Goal: Transaction & Acquisition: Purchase product/service

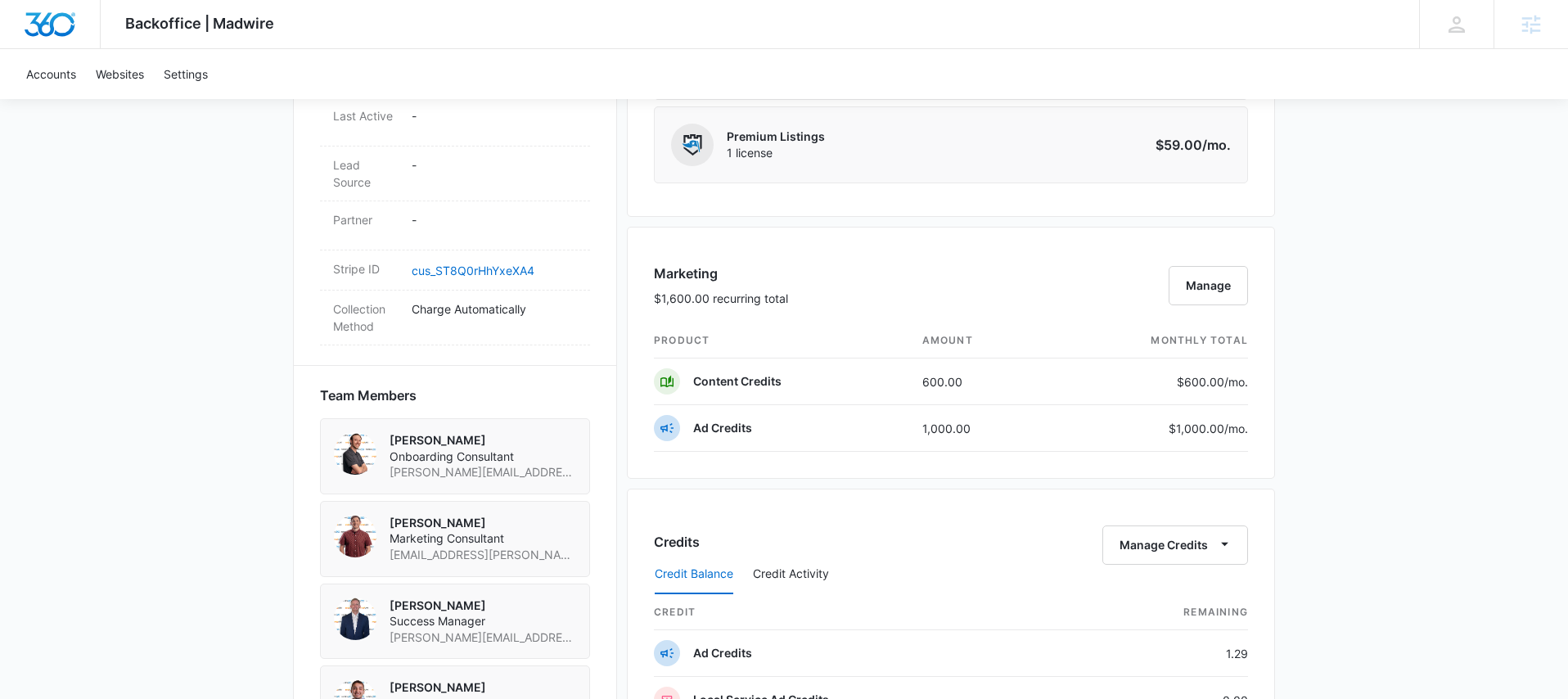
scroll to position [652, 0]
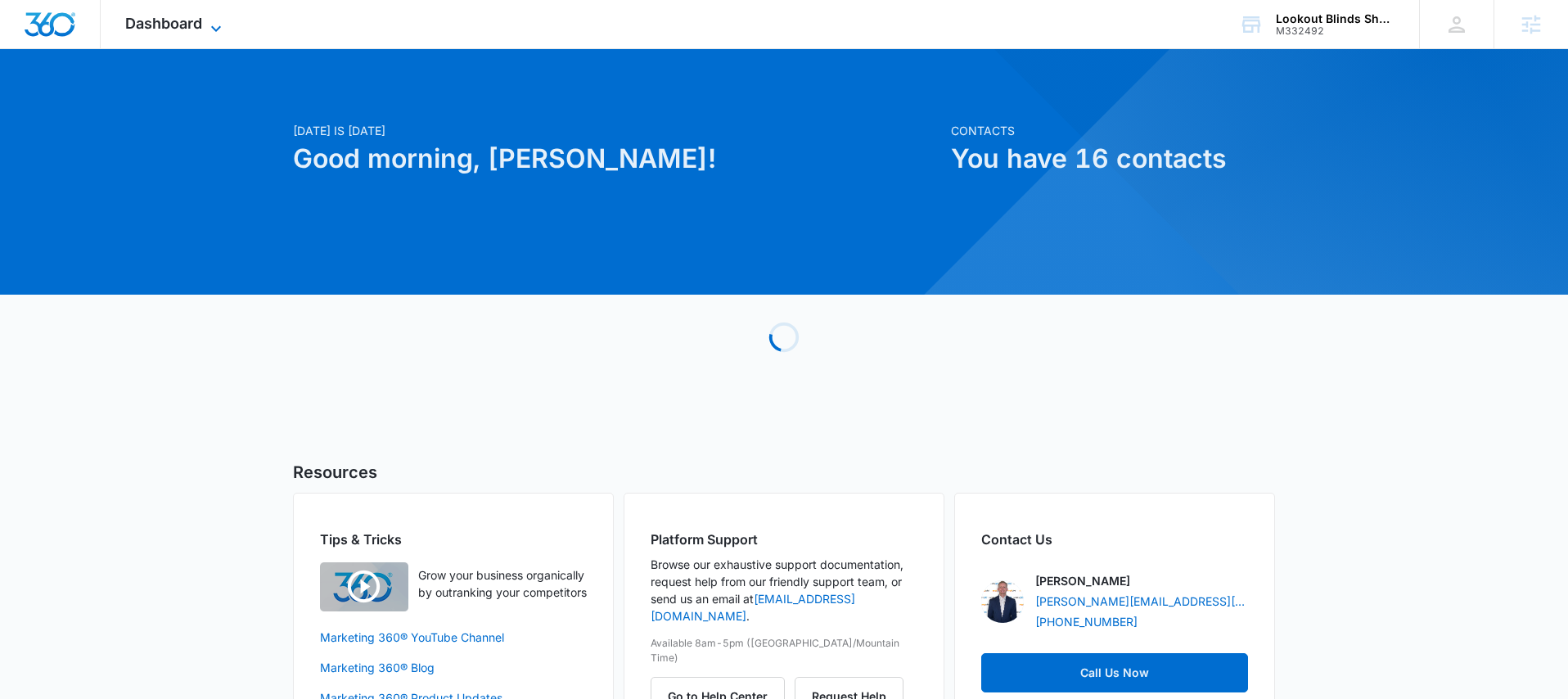
click at [214, 17] on div "Dashboard Apps Reputation Forms CRM Email Social POS Content Ads Intelligence F…" at bounding box center [175, 24] width 150 height 49
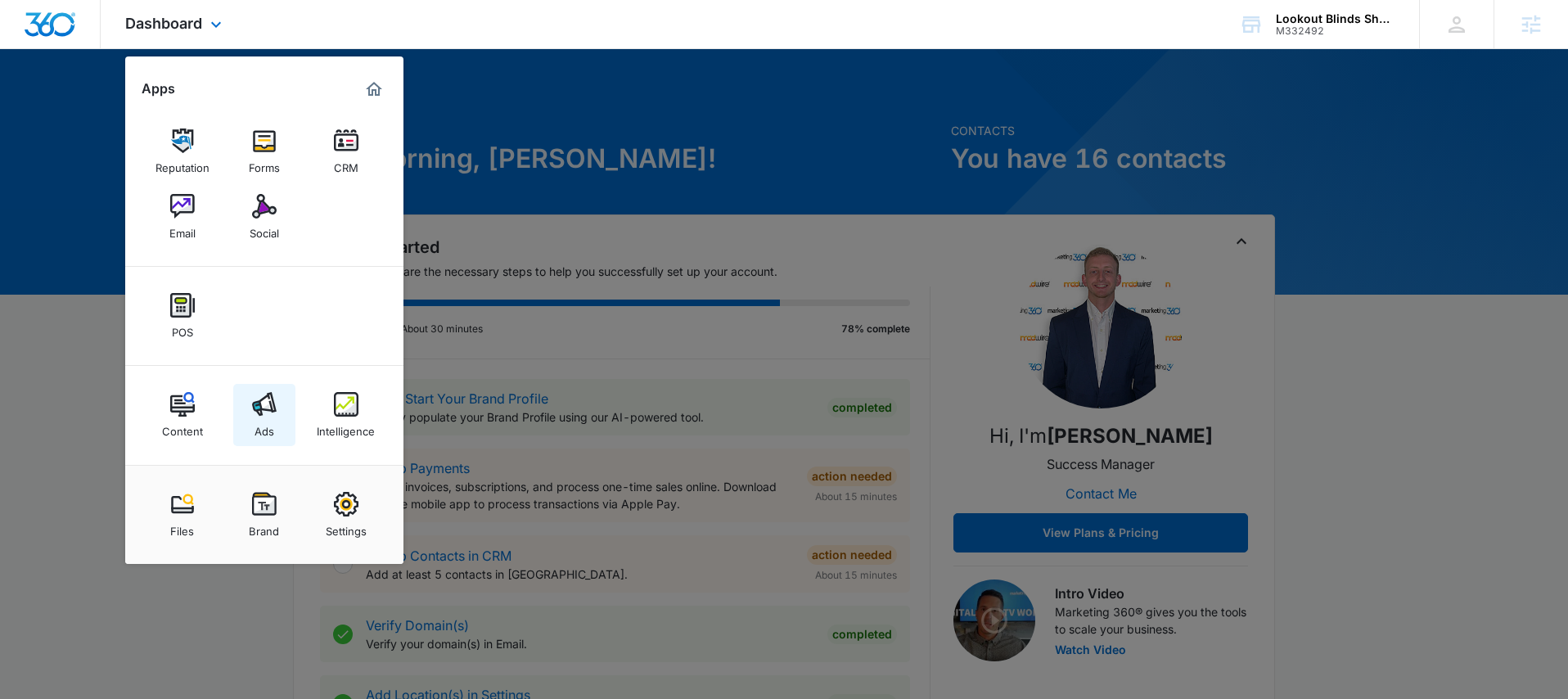
click at [263, 407] on img at bounding box center [264, 404] width 24 height 24
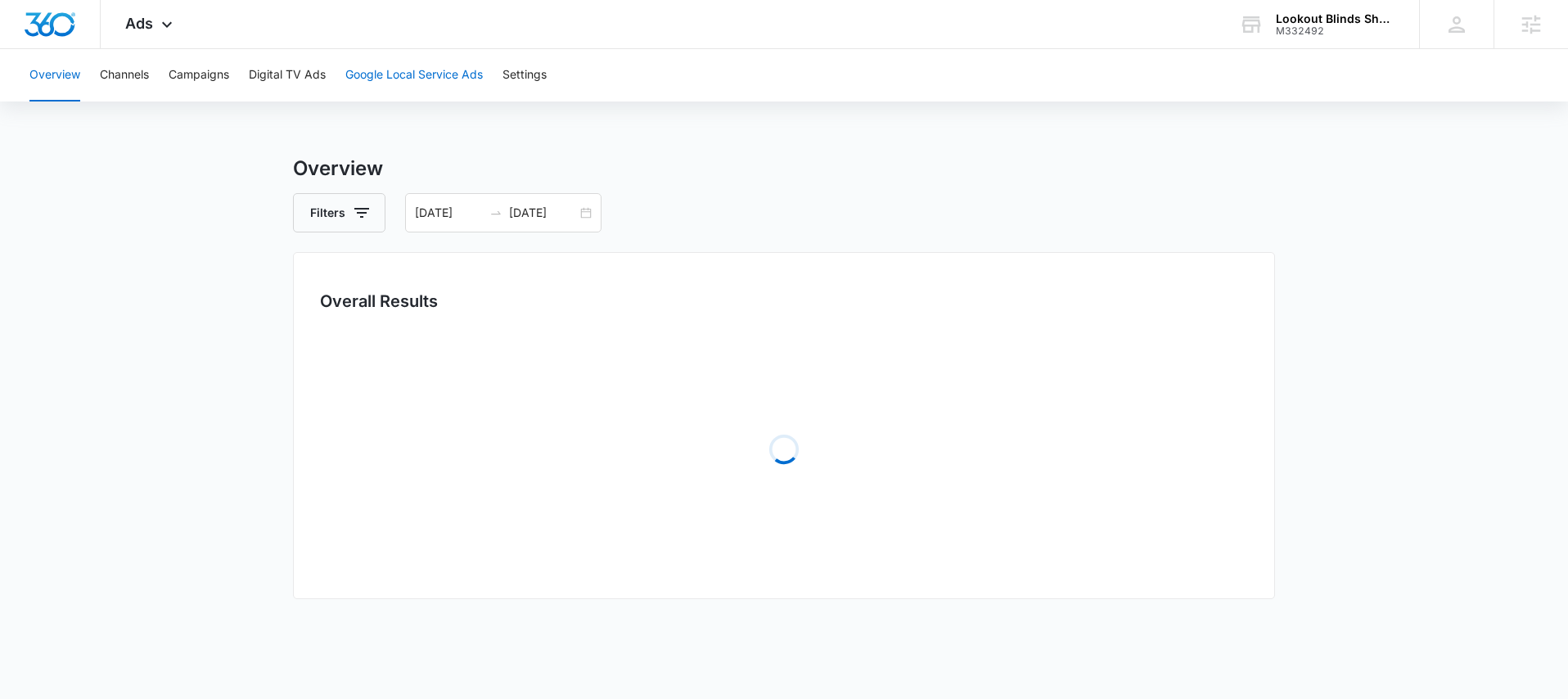
click at [452, 71] on button "Google Local Service Ads" at bounding box center [413, 75] width 137 height 53
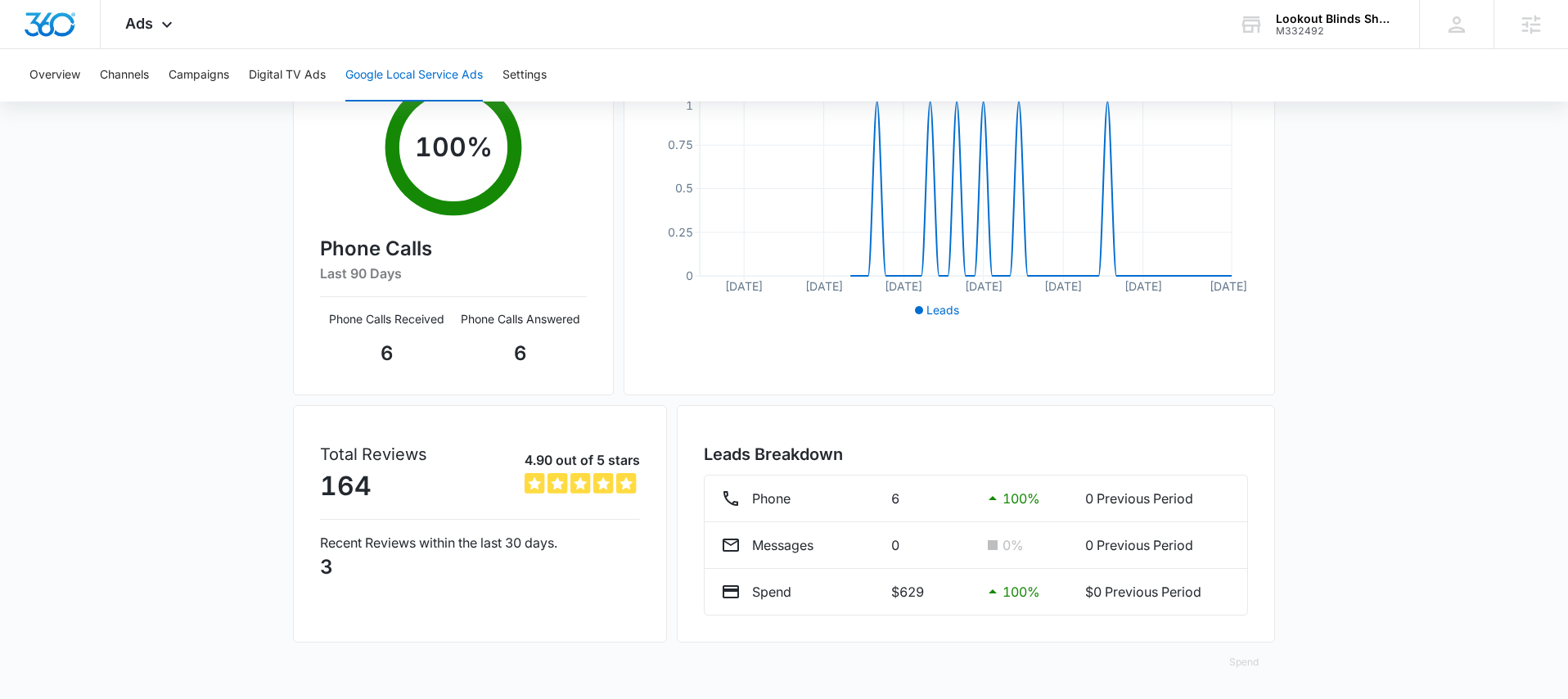
scroll to position [307, 0]
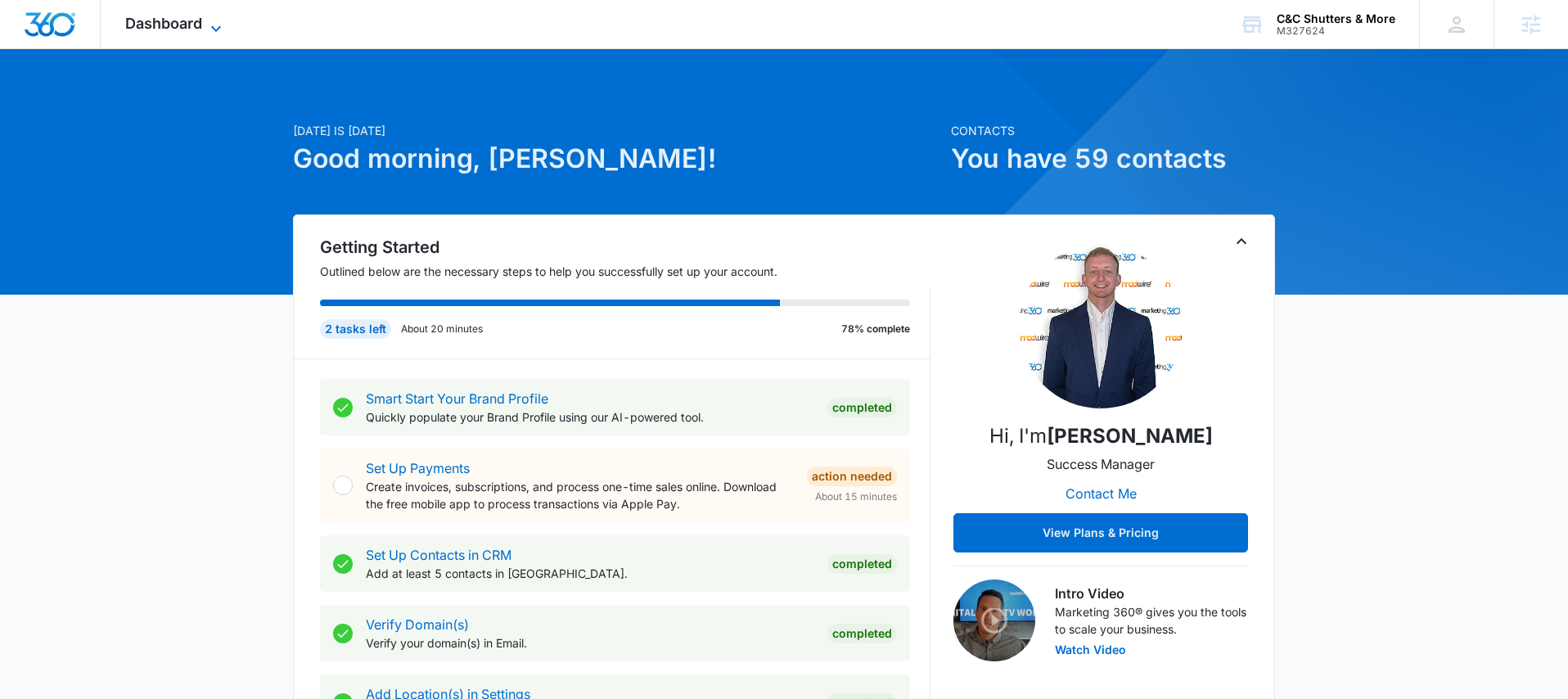
click at [176, 29] on span "Dashboard" at bounding box center [163, 23] width 77 height 18
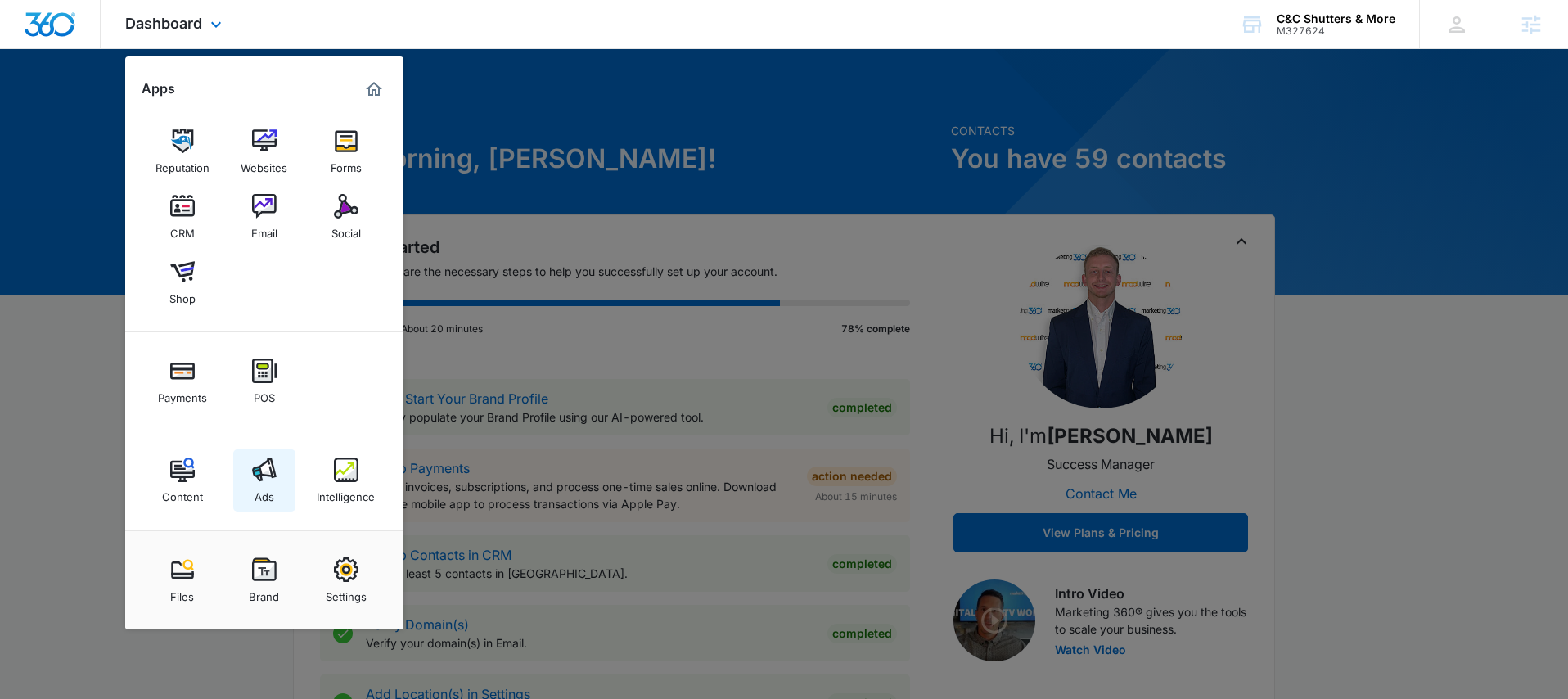
click at [283, 478] on link "Ads" at bounding box center [264, 481] width 62 height 62
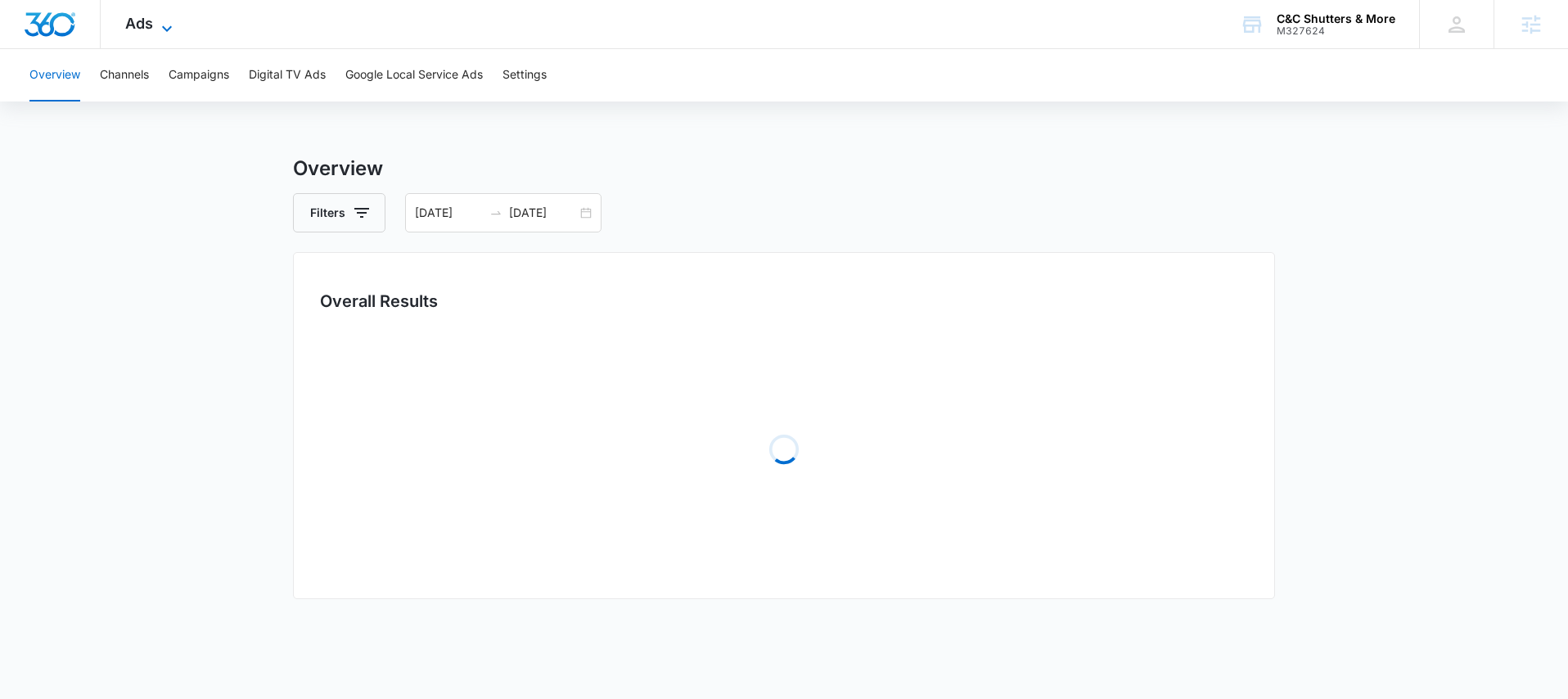
click at [159, 33] on icon at bounding box center [167, 28] width 19 height 19
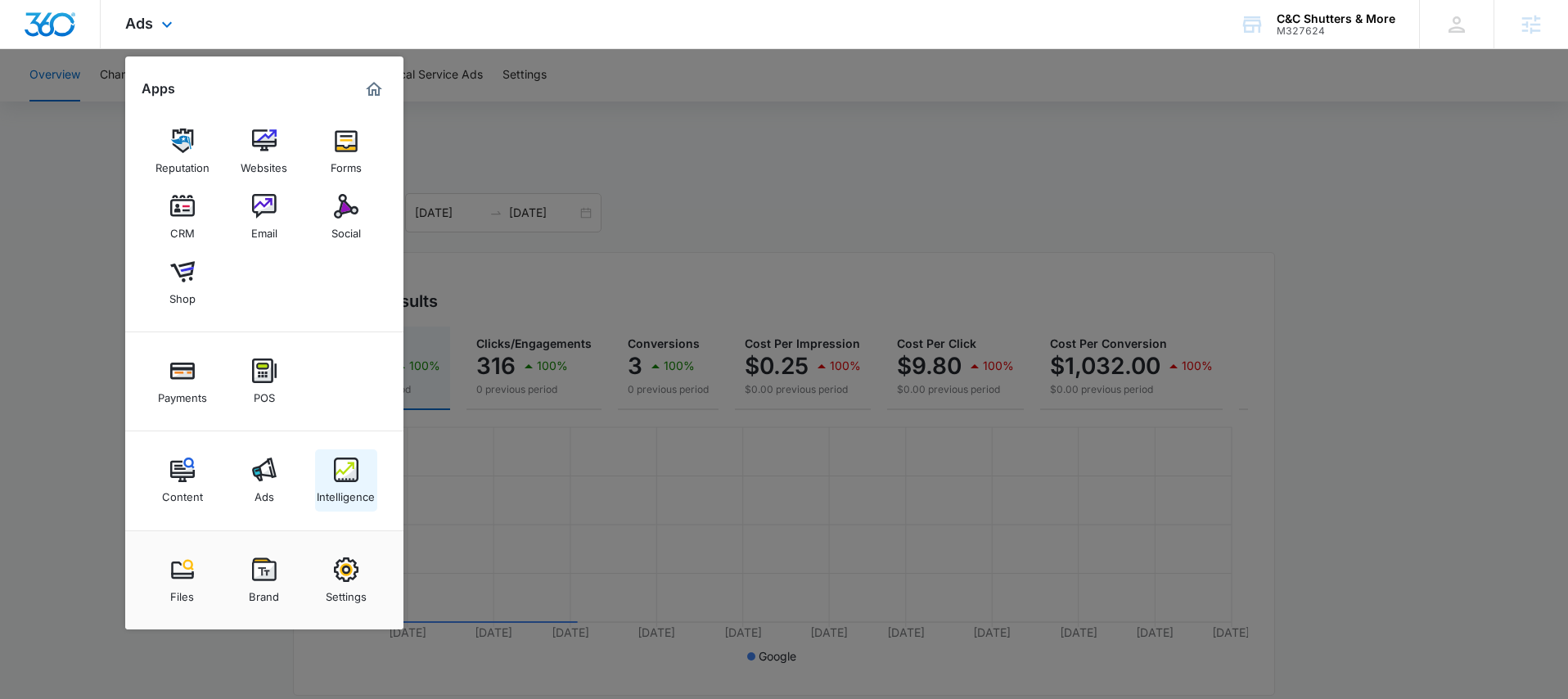
click at [356, 475] on img at bounding box center [346, 469] width 24 height 24
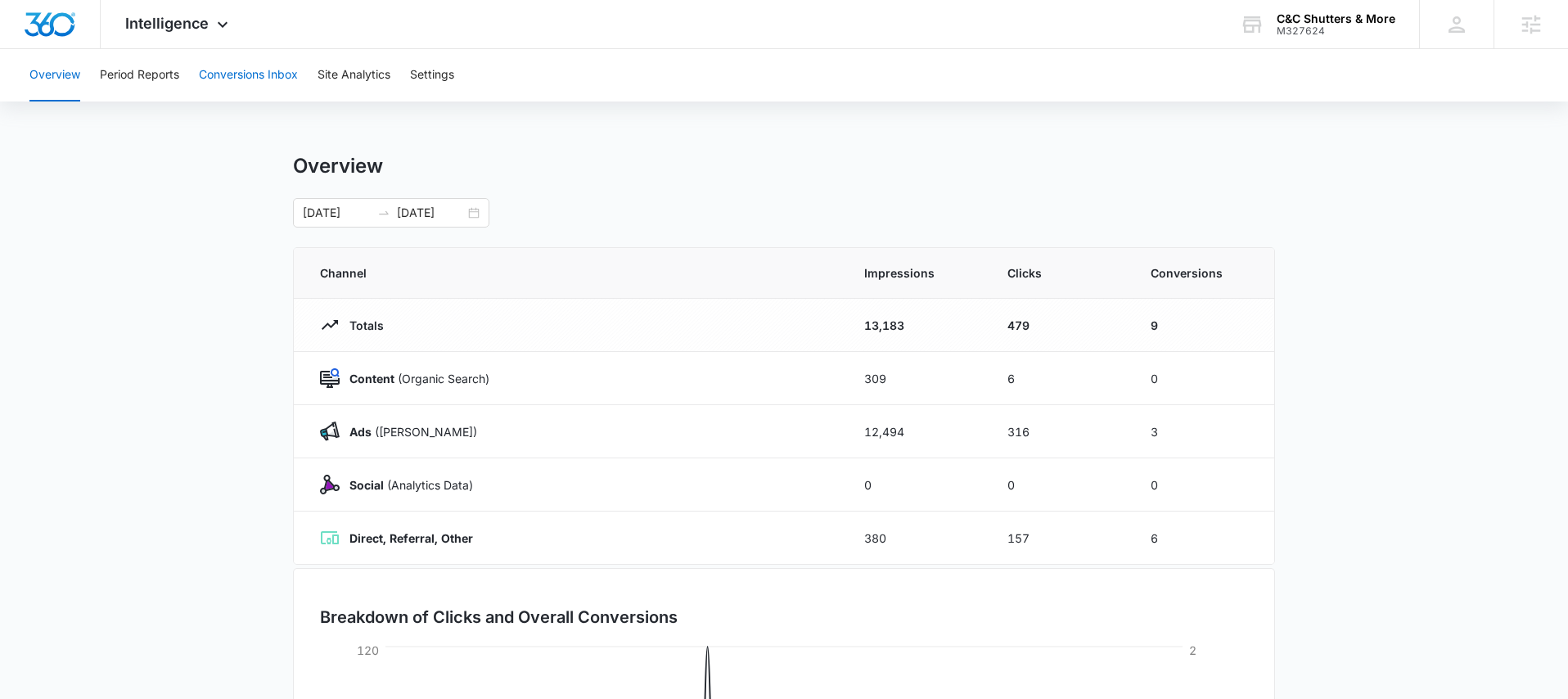
click at [268, 79] on button "Conversions Inbox" at bounding box center [249, 75] width 99 height 53
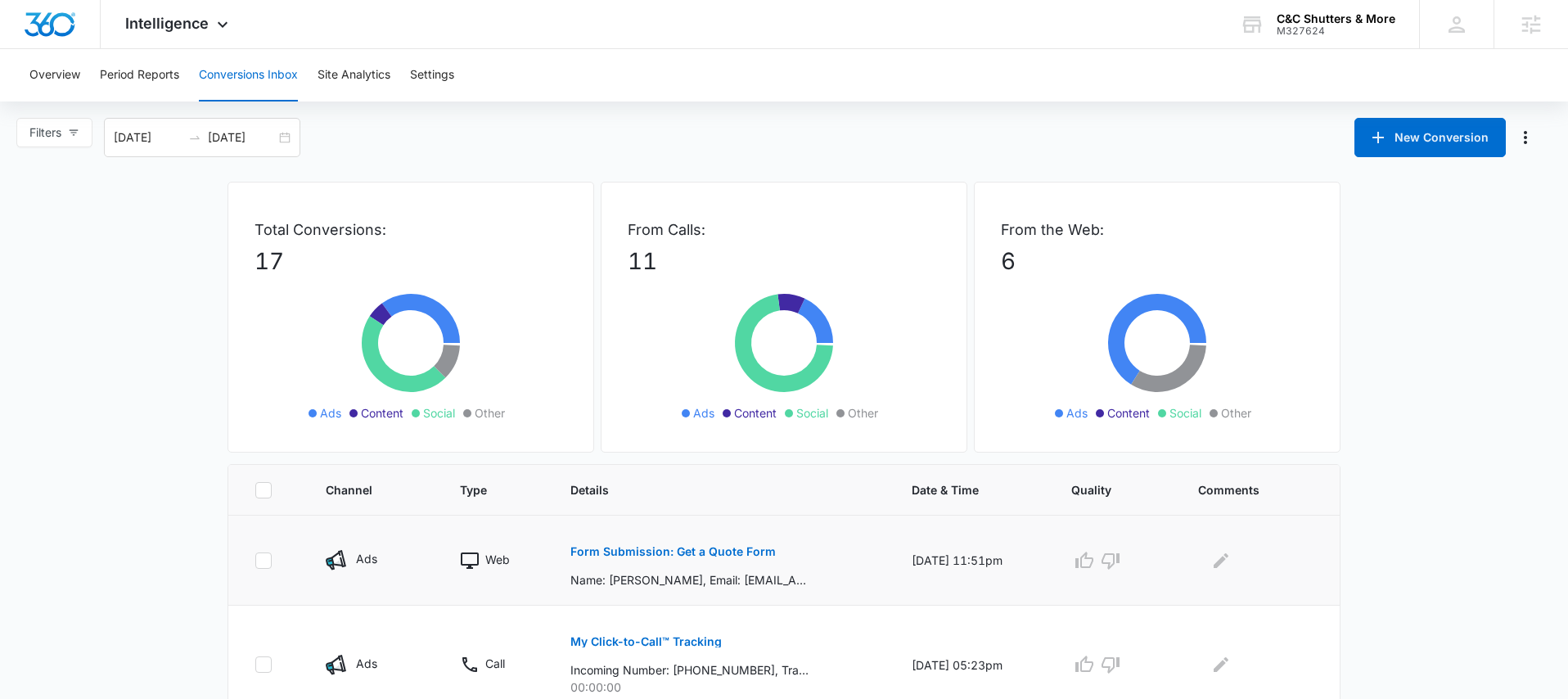
click at [701, 558] on button "Form Submission: Get a Quote Form" at bounding box center [672, 552] width 206 height 39
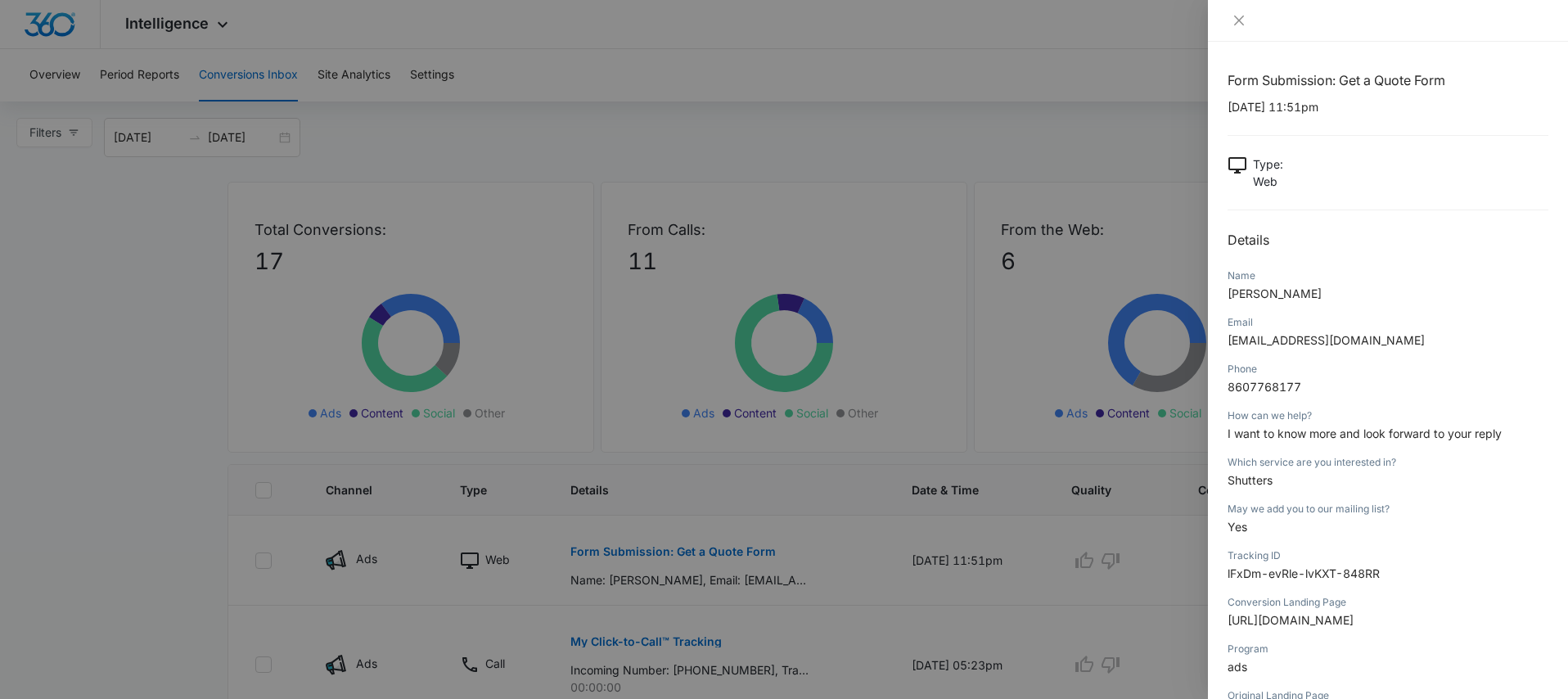
click at [750, 553] on div at bounding box center [784, 349] width 1568 height 699
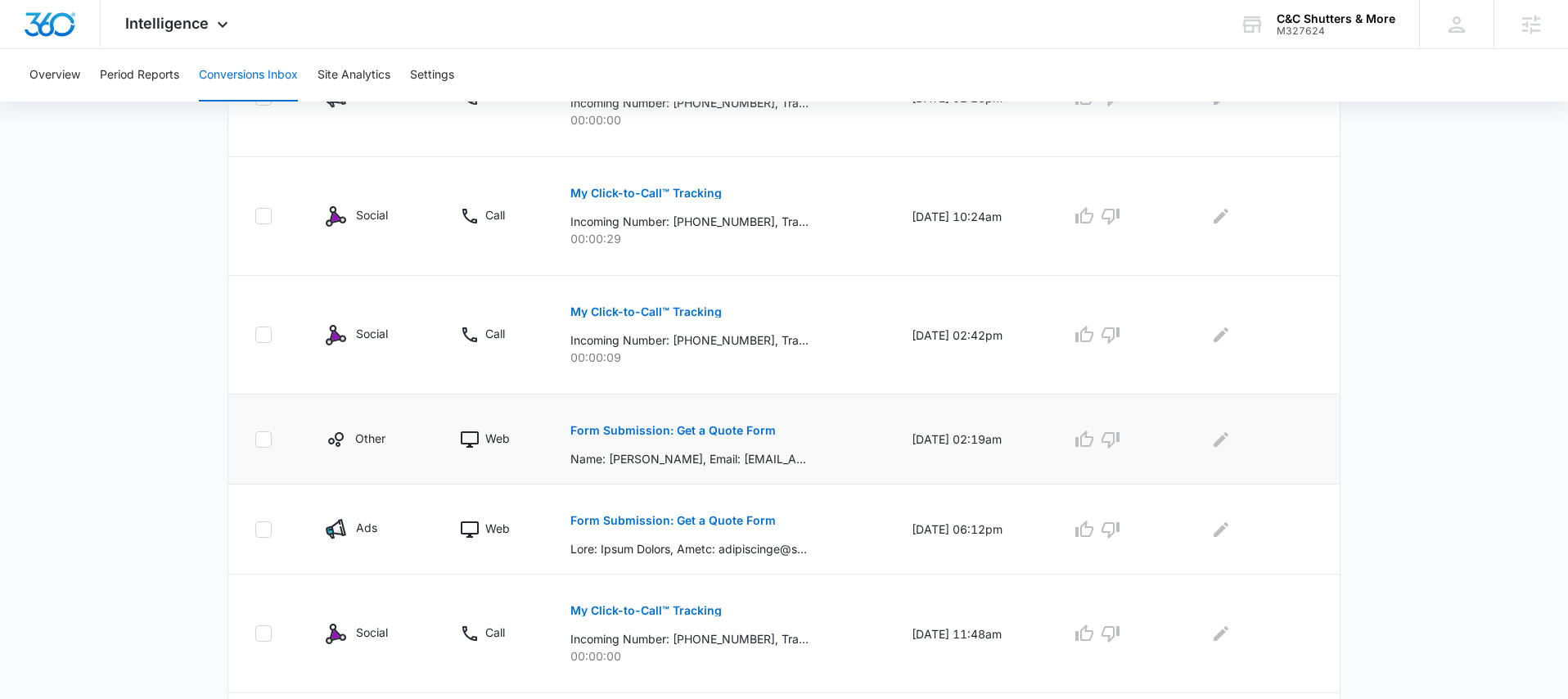
scroll to position [769, 0]
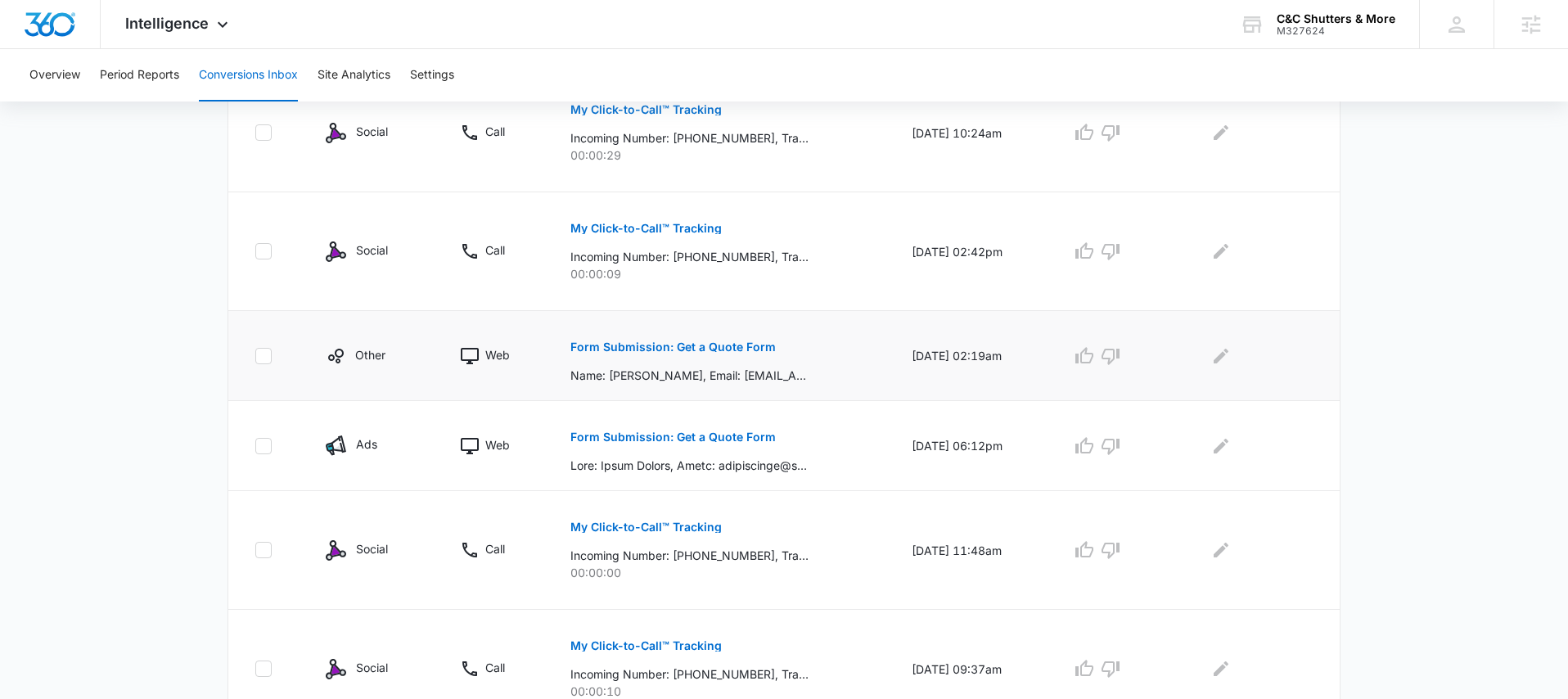
click at [708, 345] on p "Form Submission: Get a Quote Form" at bounding box center [672, 347] width 206 height 12
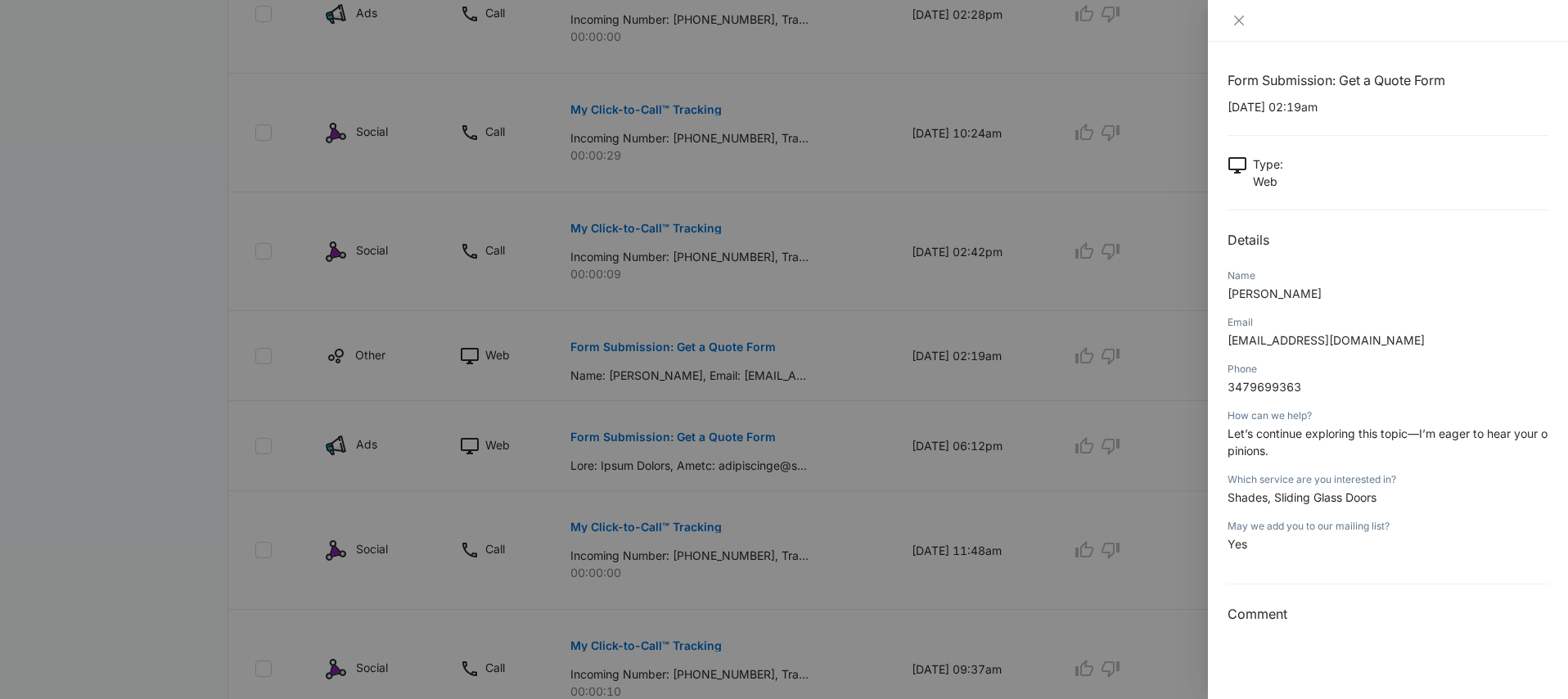
click at [857, 396] on div at bounding box center [784, 349] width 1568 height 699
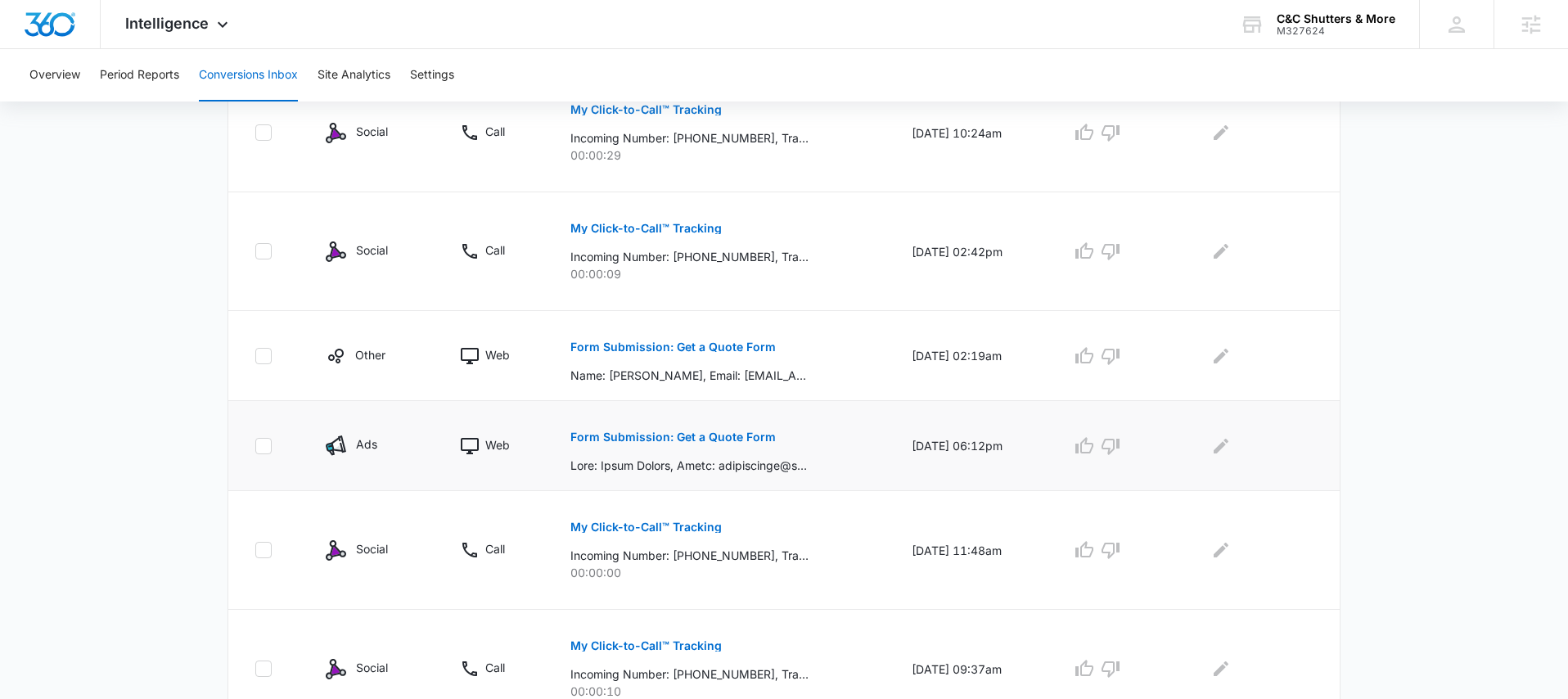
click at [708, 436] on p "Form Submission: Get a Quote Form" at bounding box center [672, 437] width 206 height 12
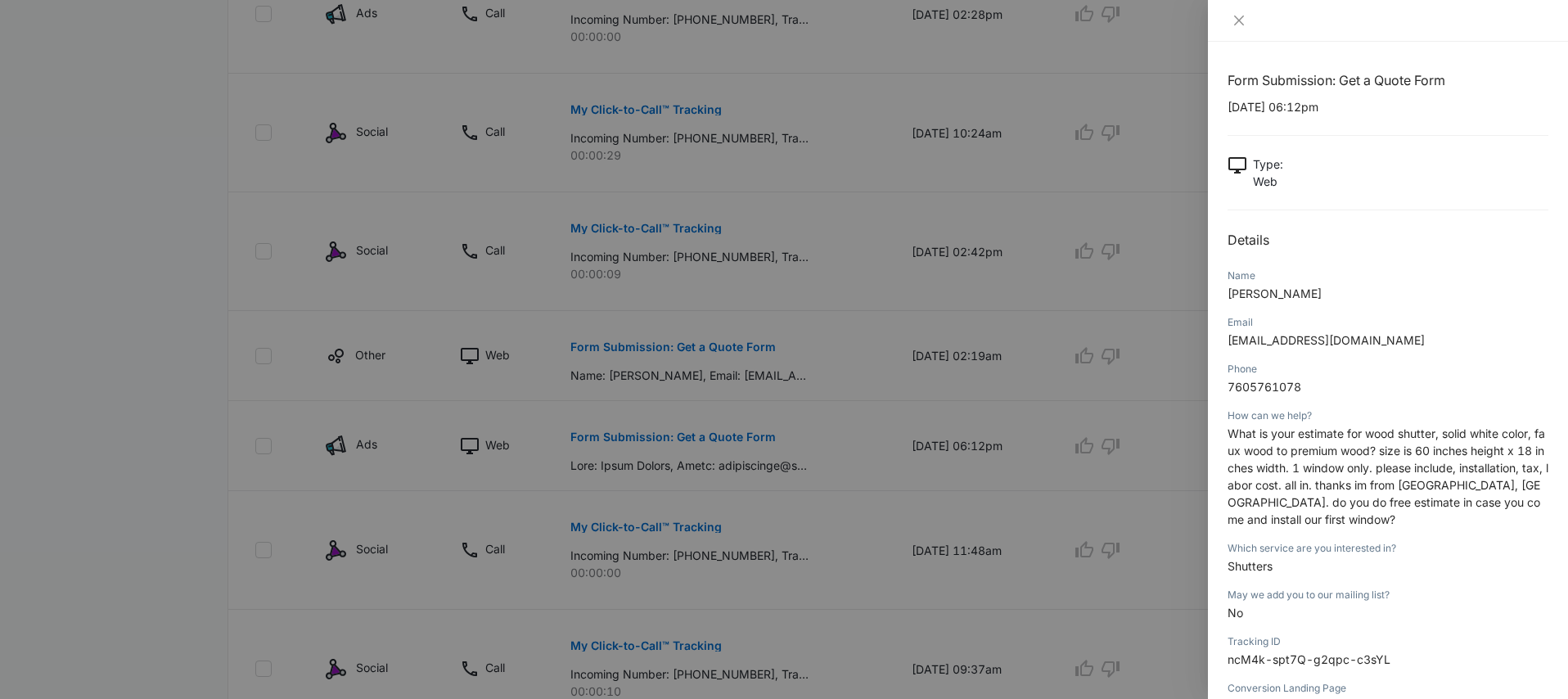
click at [788, 431] on div at bounding box center [784, 349] width 1568 height 699
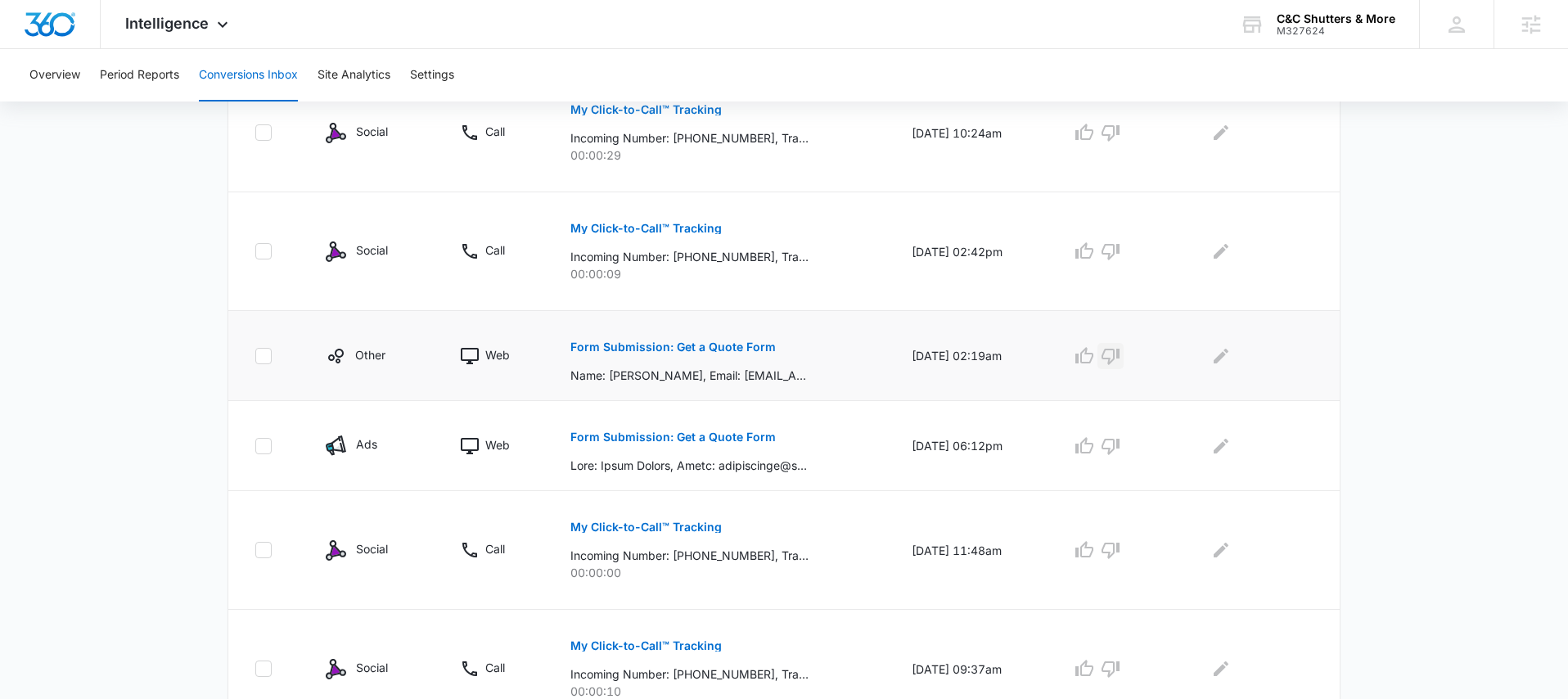
click at [1116, 358] on icon "button" at bounding box center [1110, 357] width 18 height 17
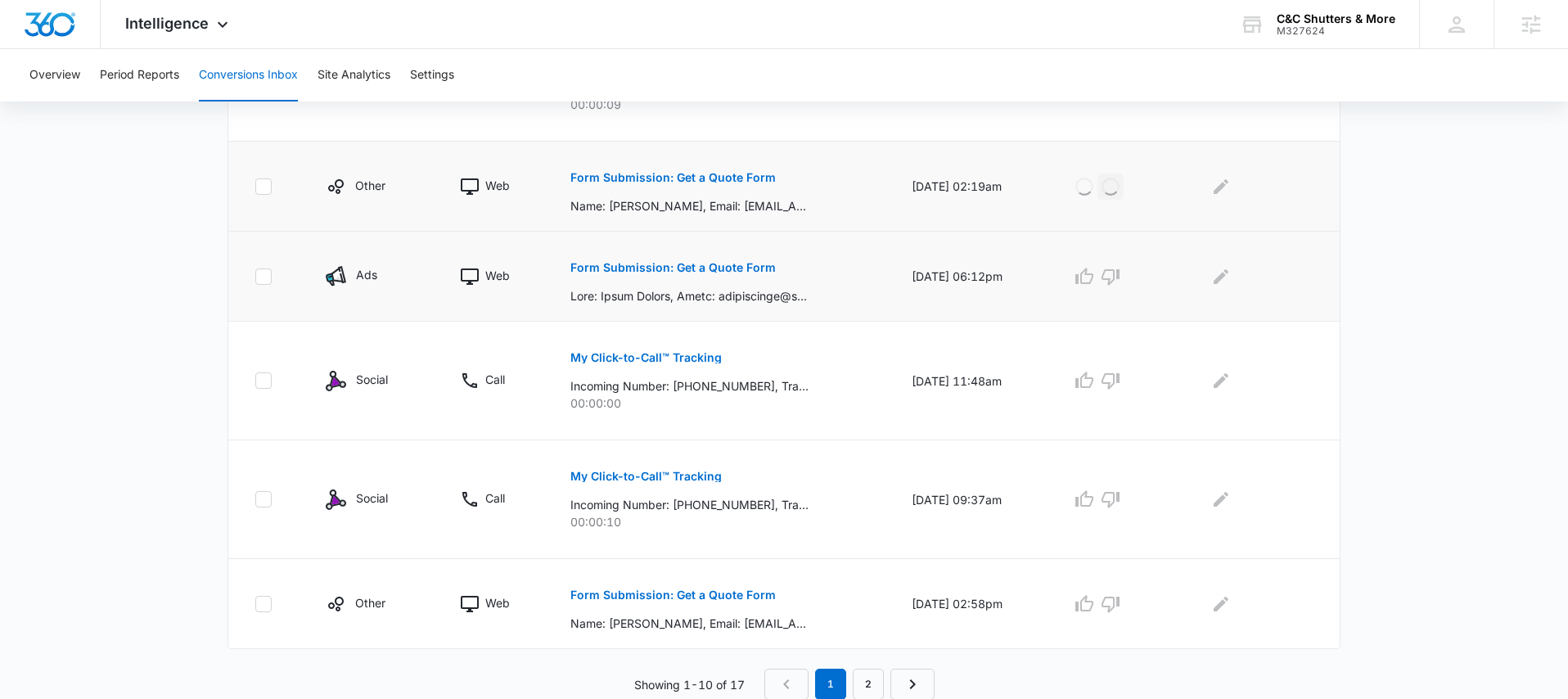
scroll to position [940, 0]
click at [675, 599] on p "Form Submission: Get a Quote Form" at bounding box center [672, 595] width 206 height 12
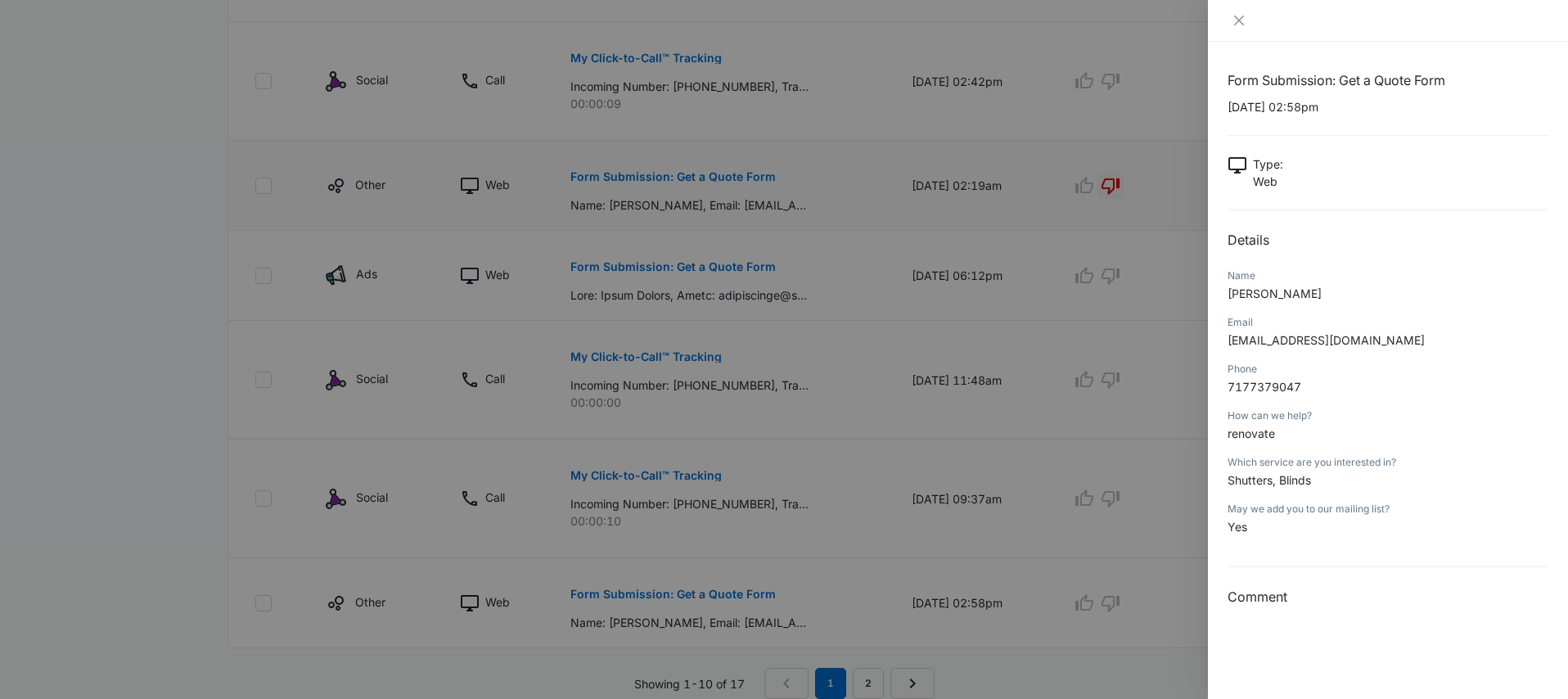
click at [856, 589] on div at bounding box center [784, 349] width 1568 height 699
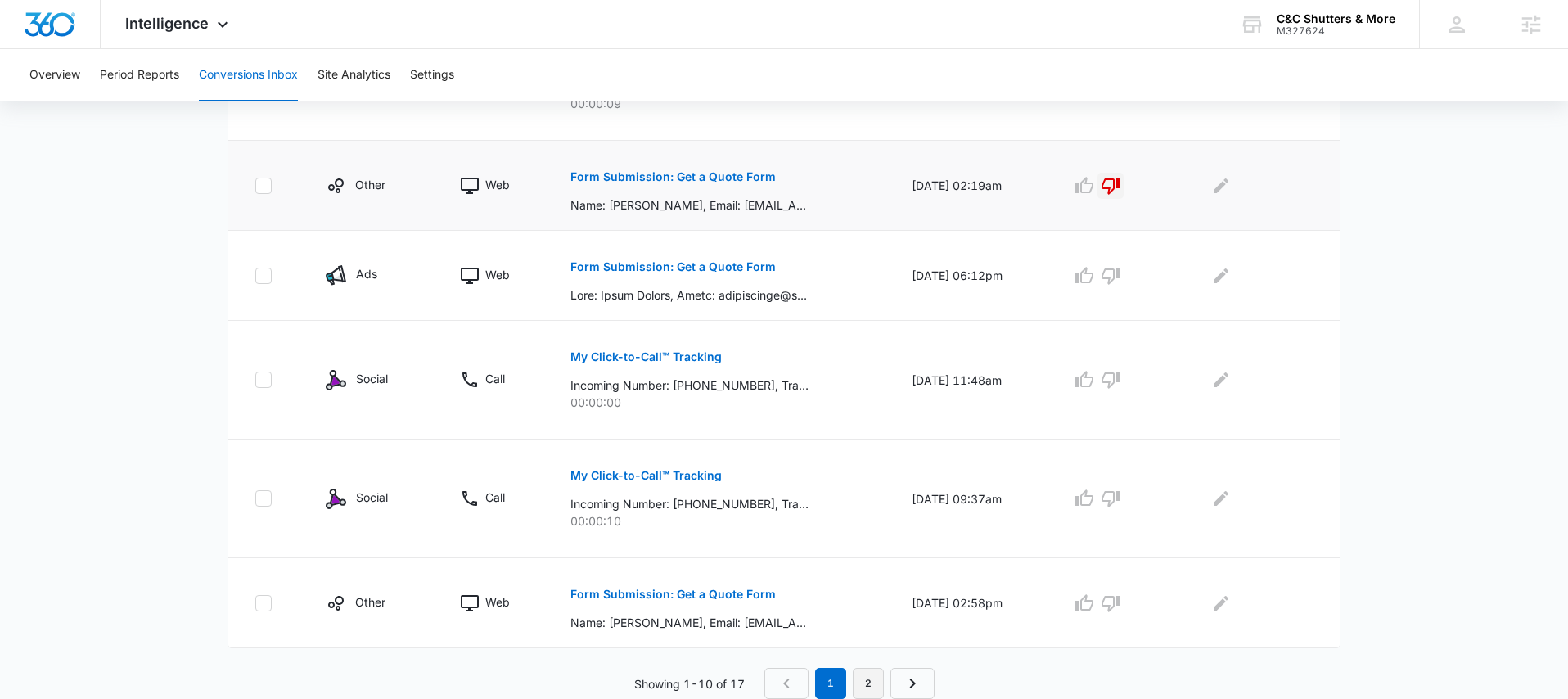
click at [866, 674] on link "2" at bounding box center [868, 683] width 31 height 31
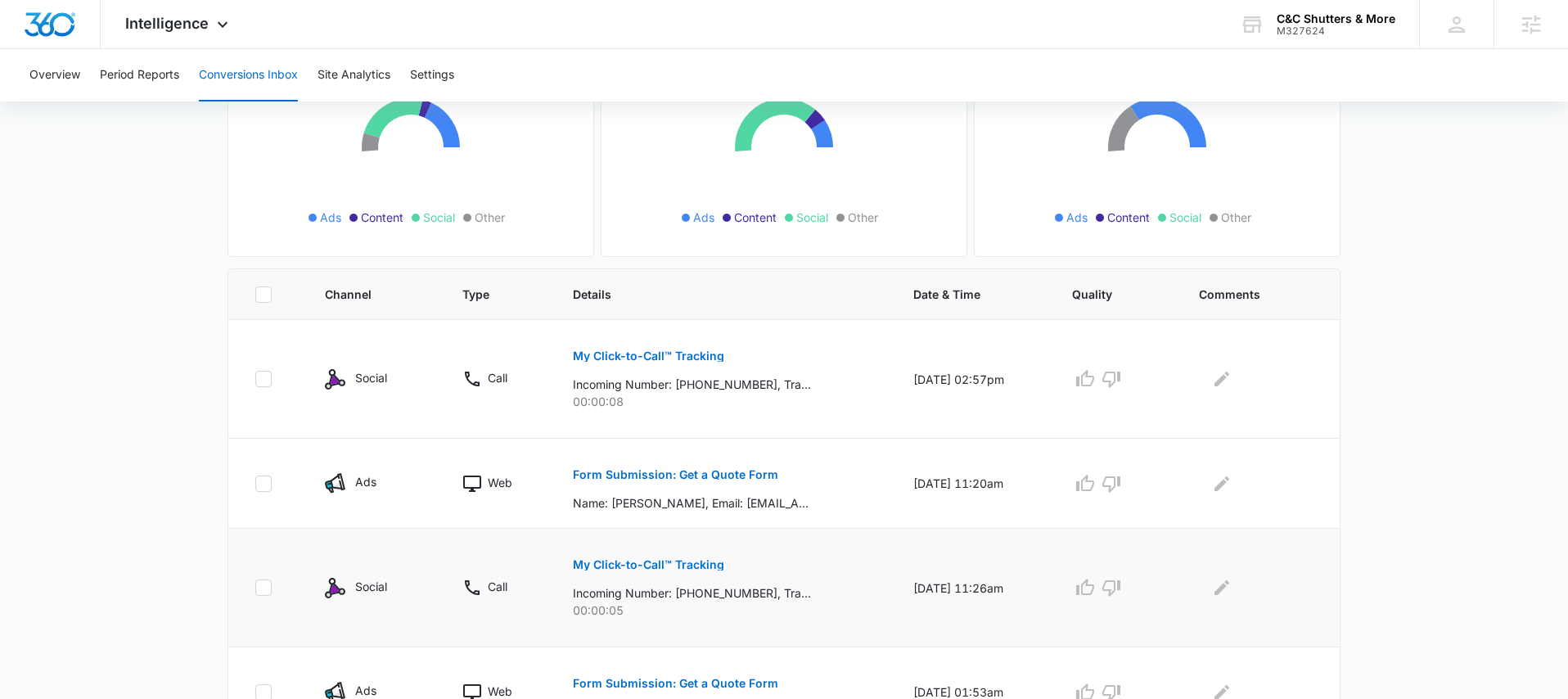
scroll to position [258, 0]
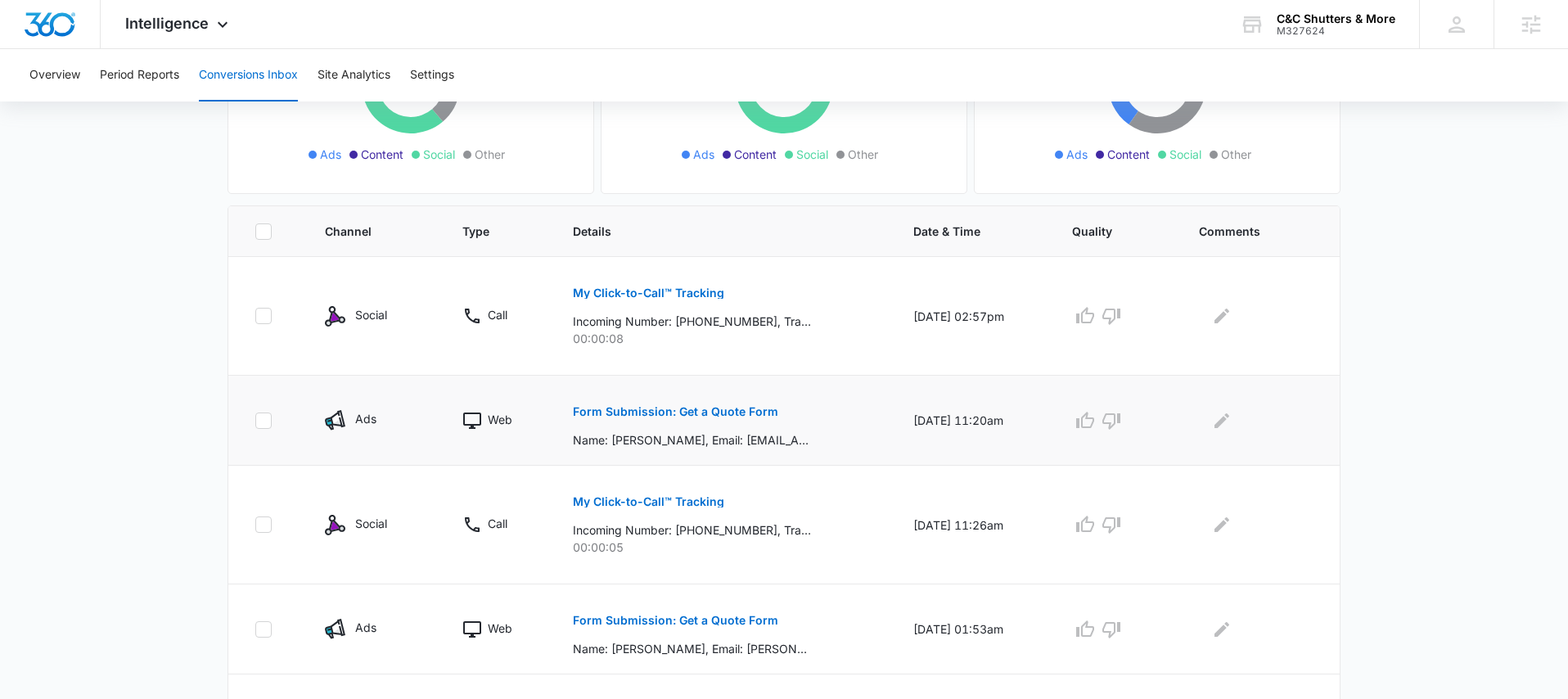
click at [732, 408] on p "Form Submission: Get a Quote Form" at bounding box center [675, 411] width 206 height 12
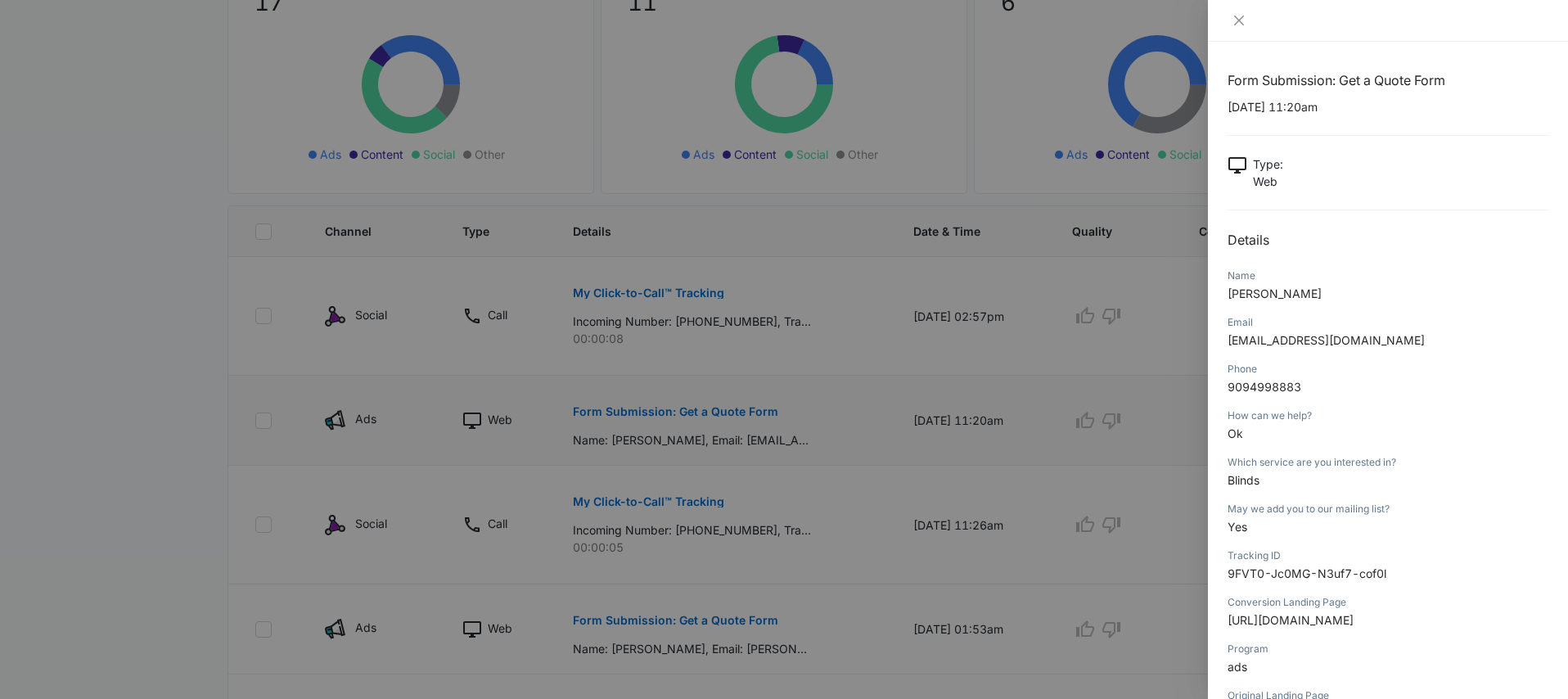
click at [732, 408] on div at bounding box center [784, 349] width 1568 height 699
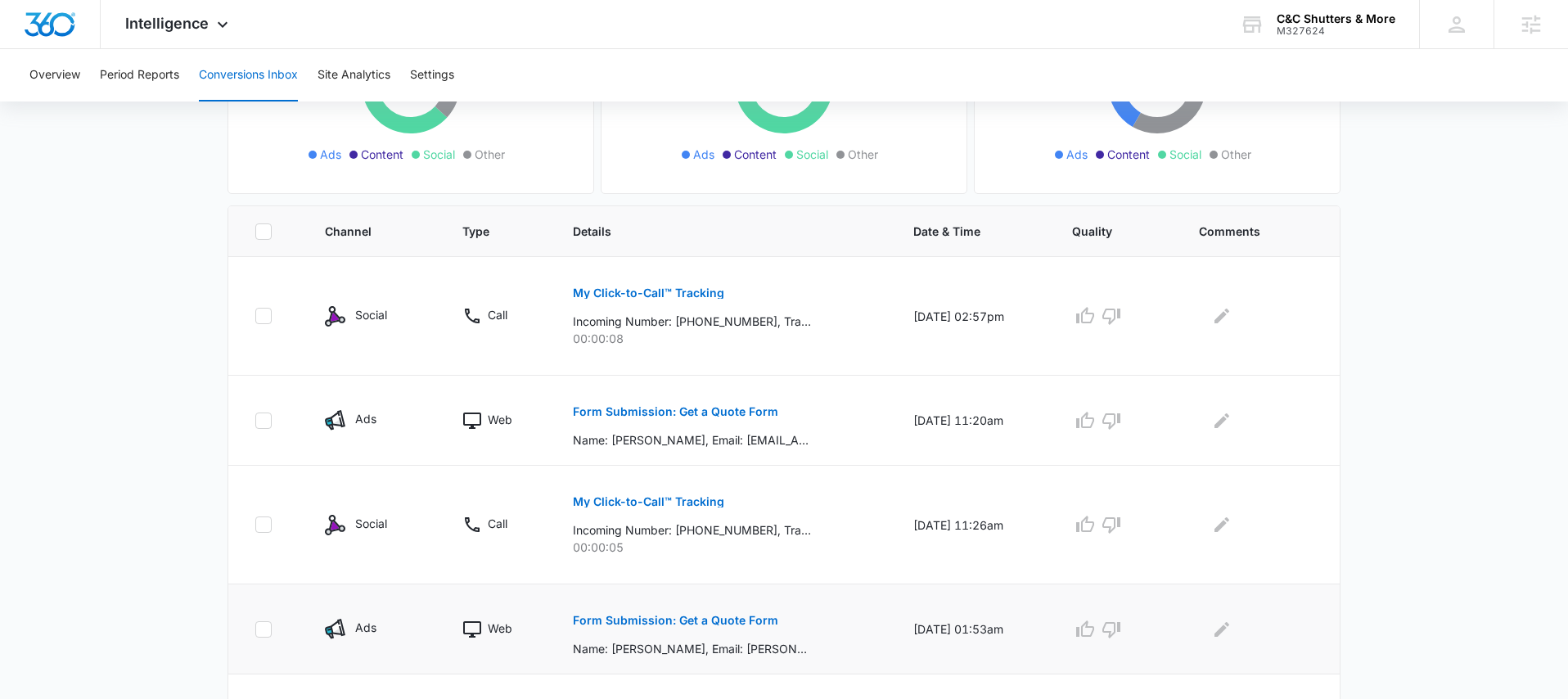
click at [652, 618] on p "Form Submission: Get a Quote Form" at bounding box center [675, 621] width 206 height 12
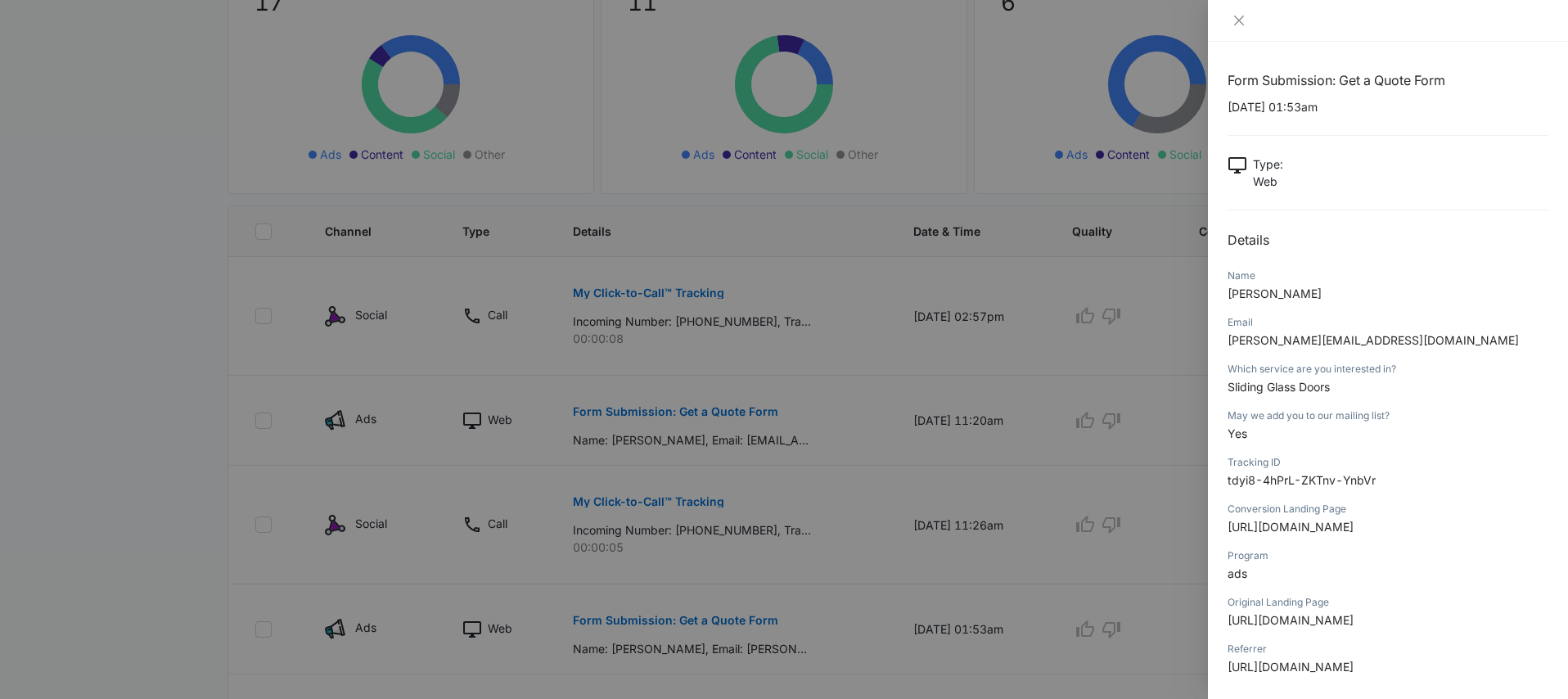
click at [941, 503] on div at bounding box center [784, 349] width 1568 height 699
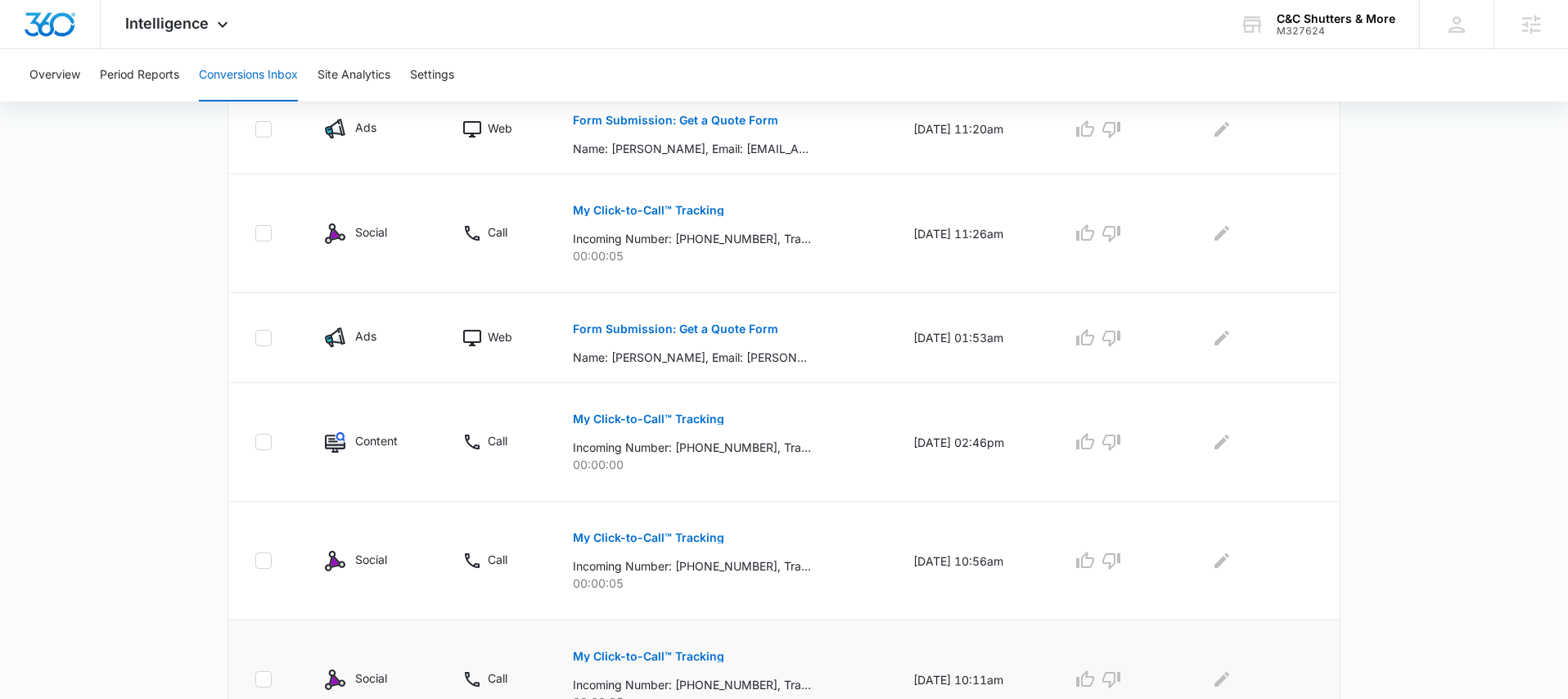
scroll to position [641, 0]
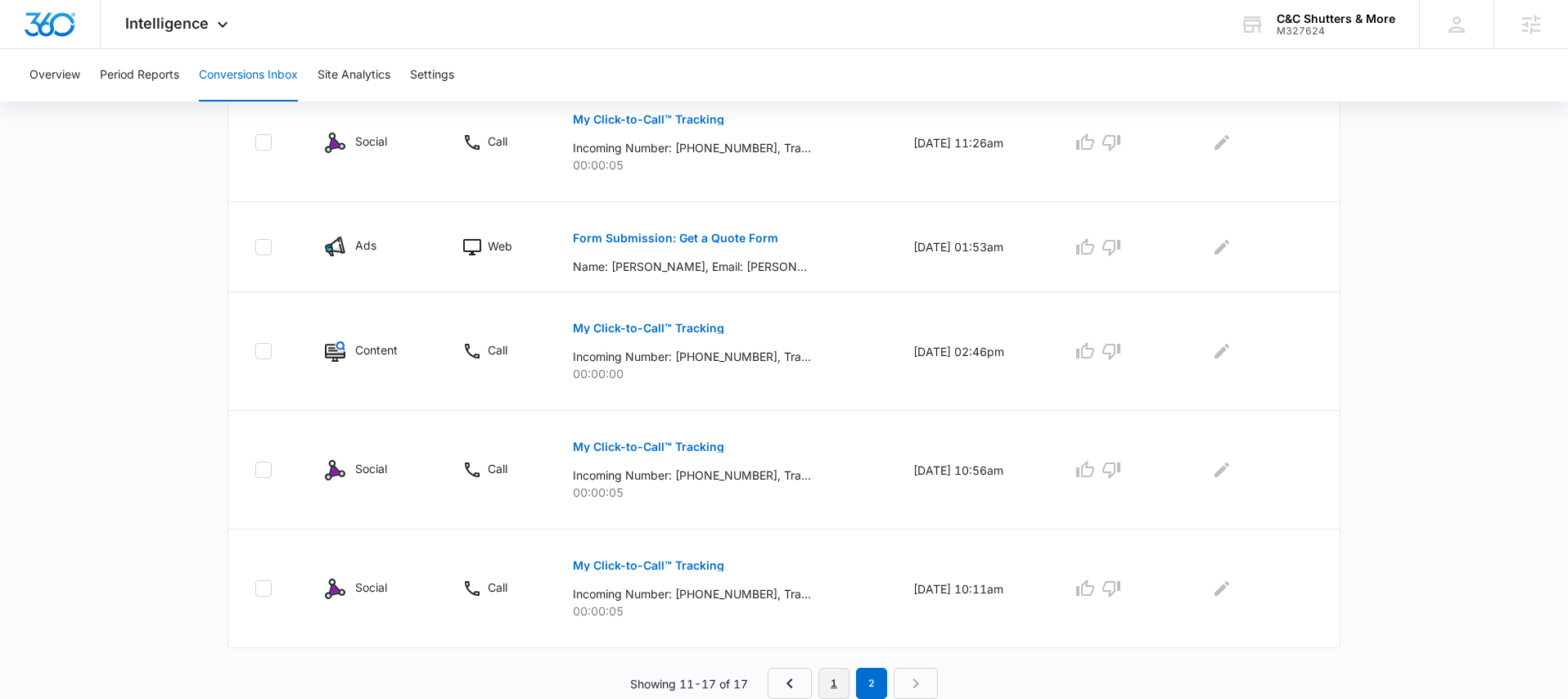
click at [827, 676] on link "1" at bounding box center [834, 683] width 31 height 31
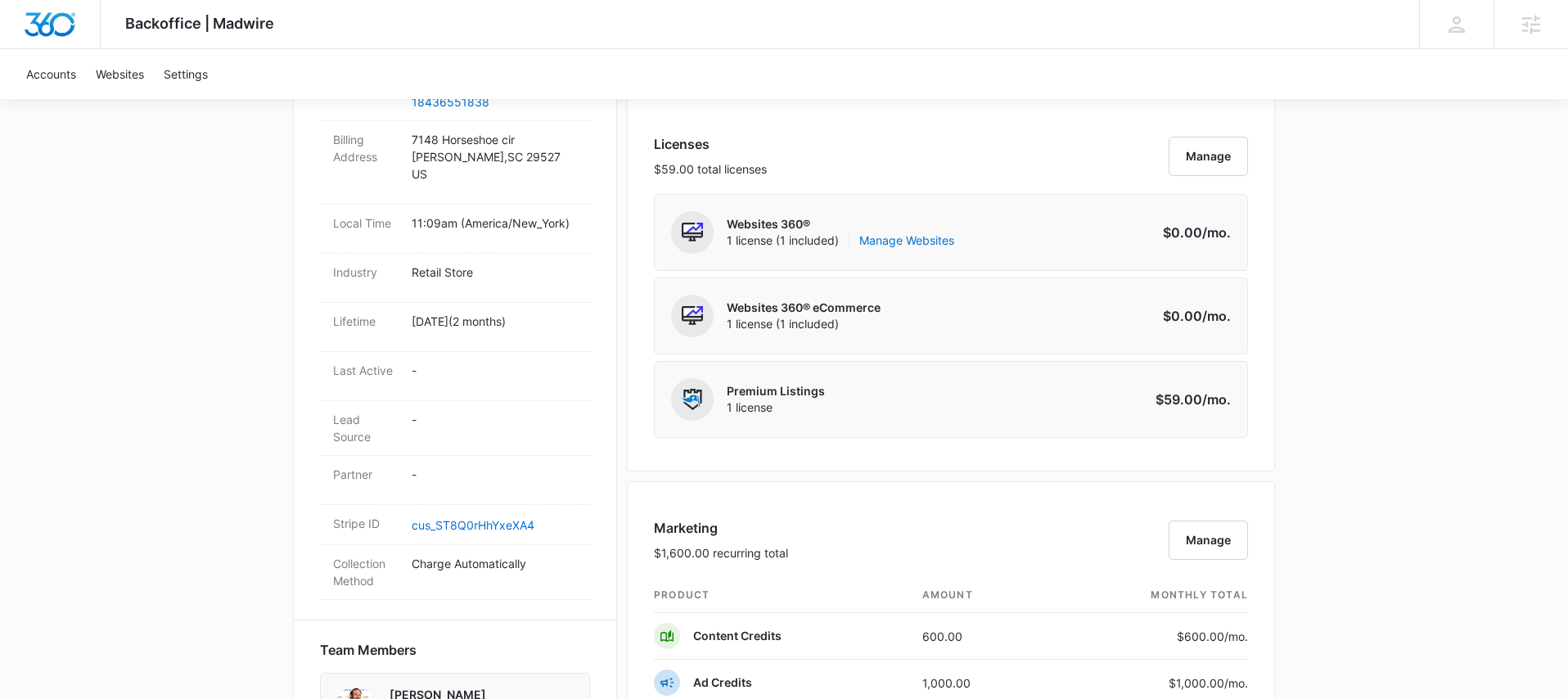
scroll to position [997, 0]
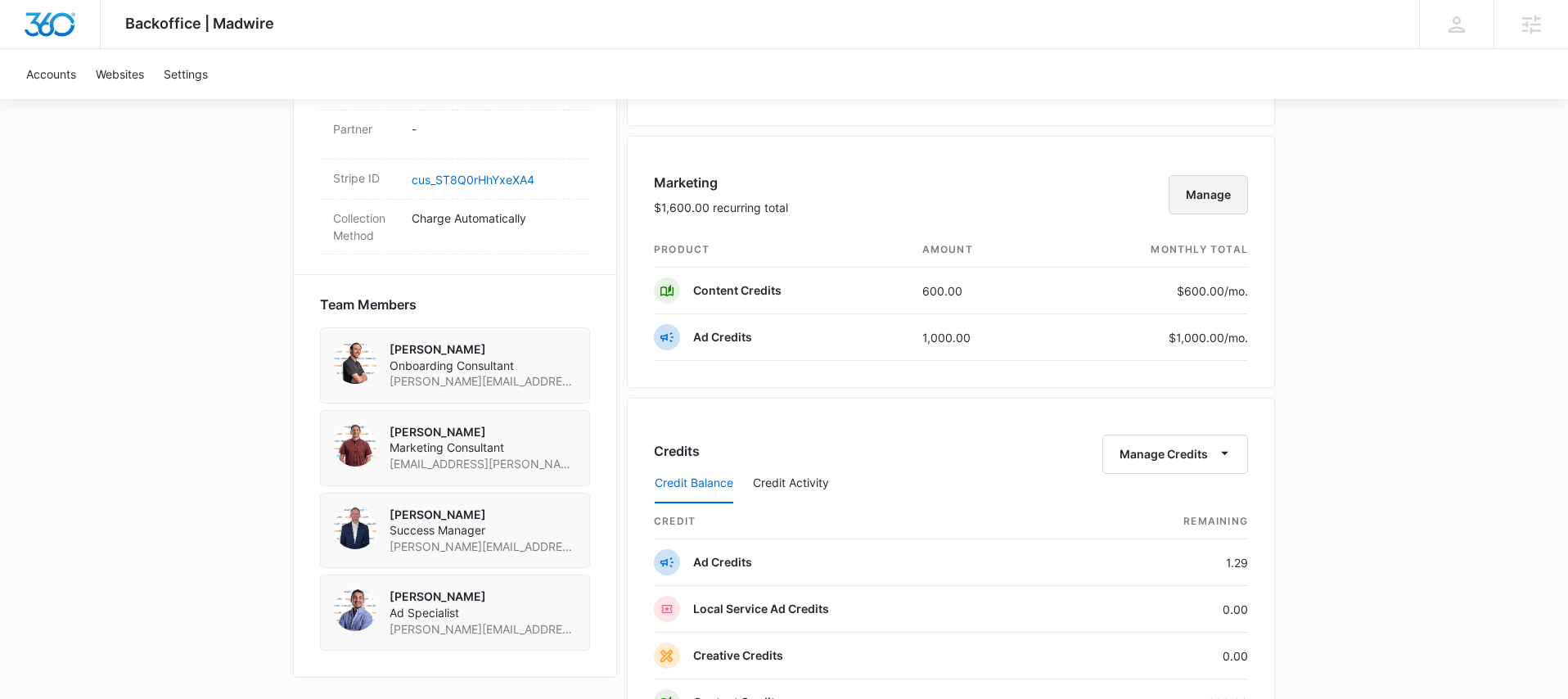
click at [1226, 211] on button "Manage" at bounding box center [1207, 195] width 79 height 39
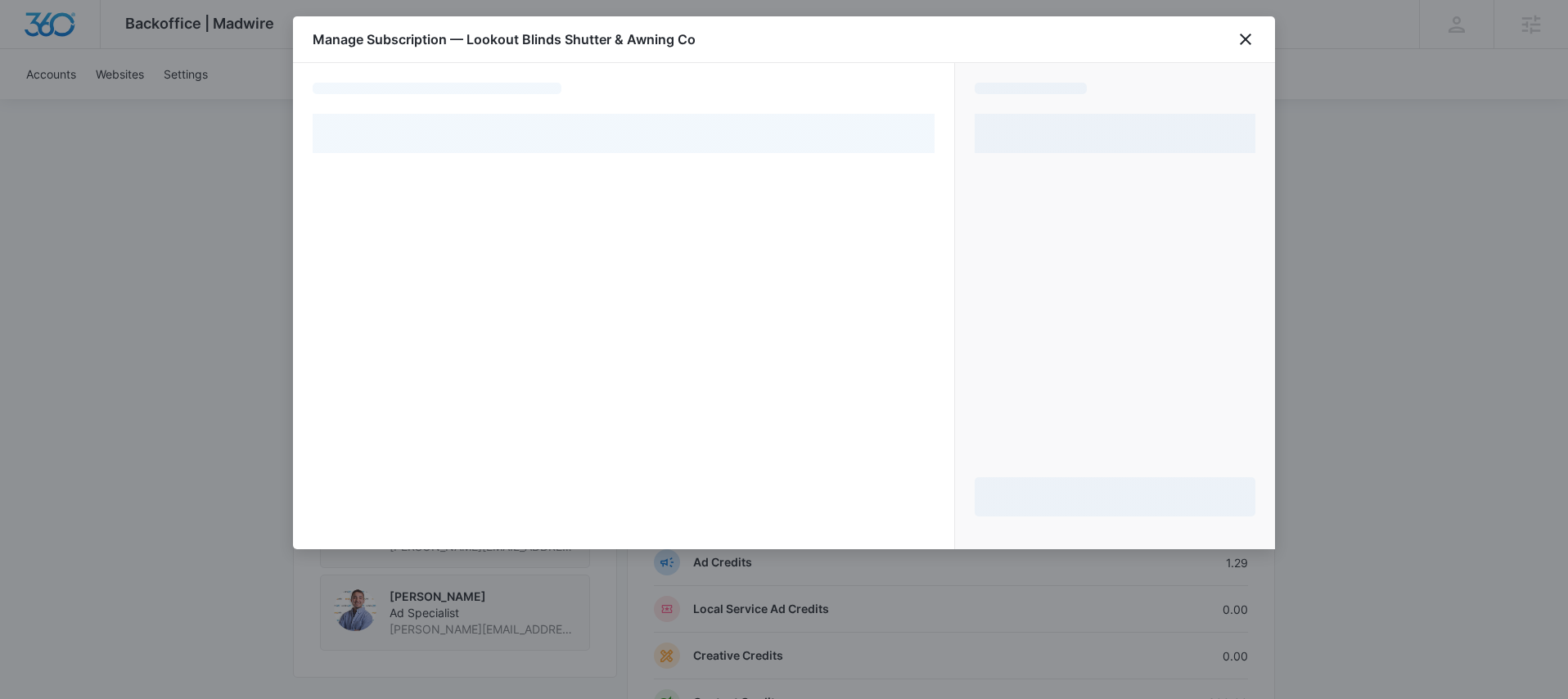
select select "pm_1Rlx7jA4n8RTgNjU26SjadiC"
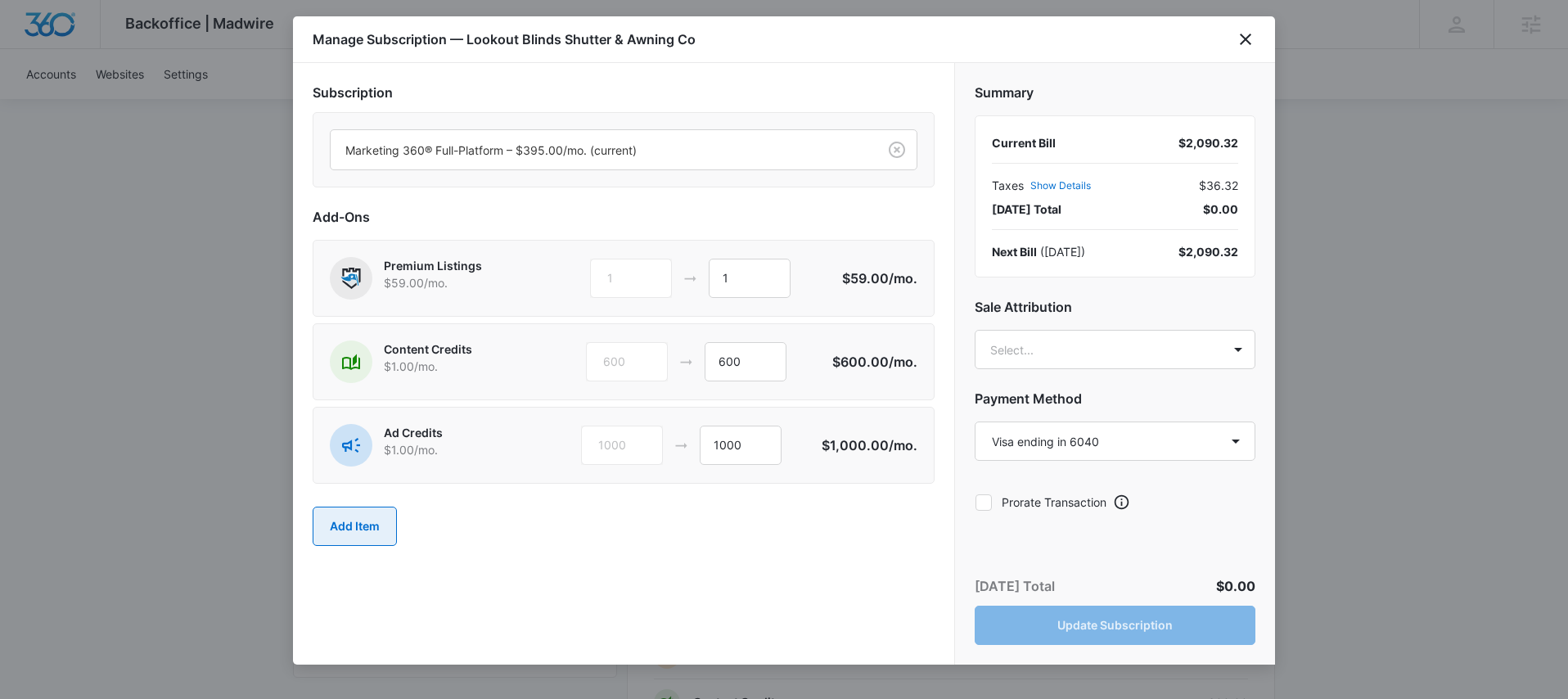
click at [373, 526] on button "Add Item" at bounding box center [355, 526] width 84 height 39
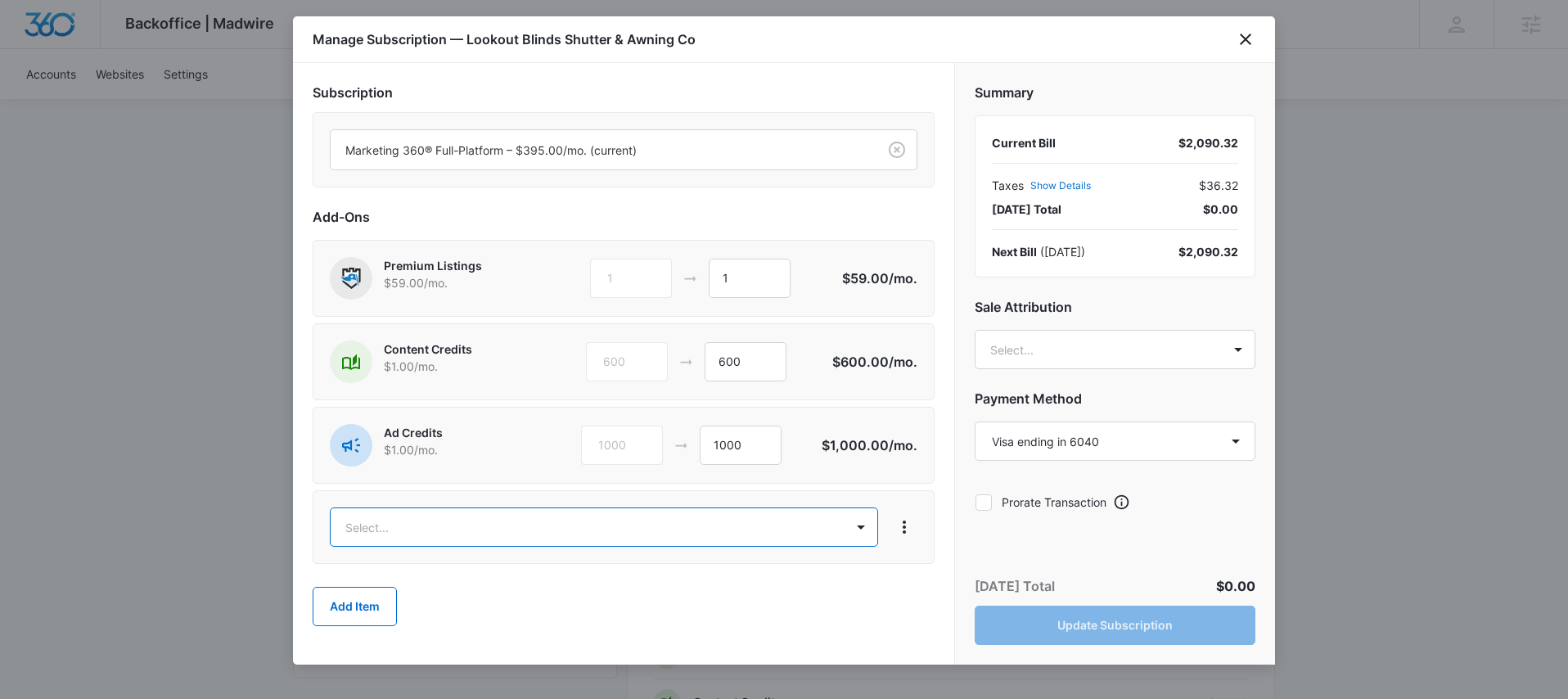
click at [492, 508] on body "Backoffice | Madwire Apps Settings MD Mike Davin Mike.Davin@madwire.com My Prof…" at bounding box center [784, 171] width 1568 height 2336
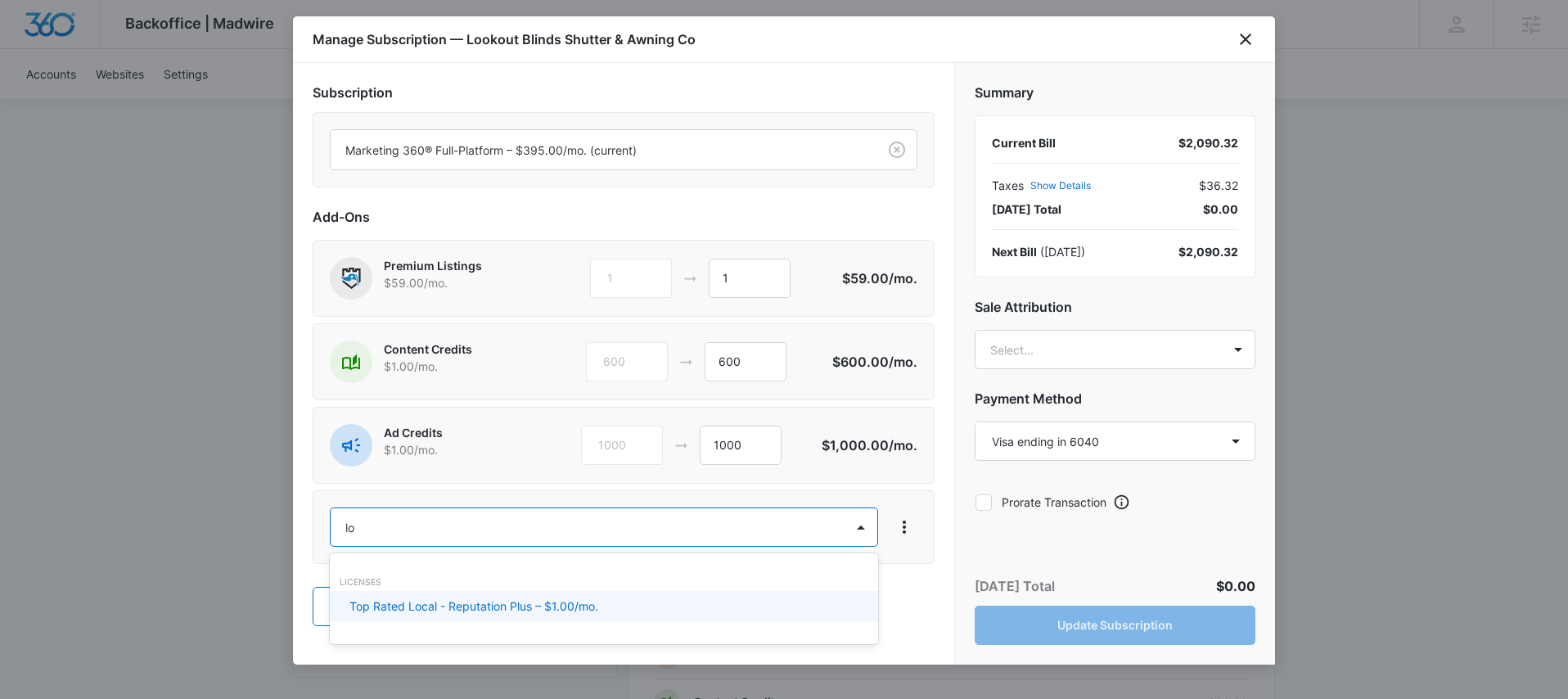
type input "l"
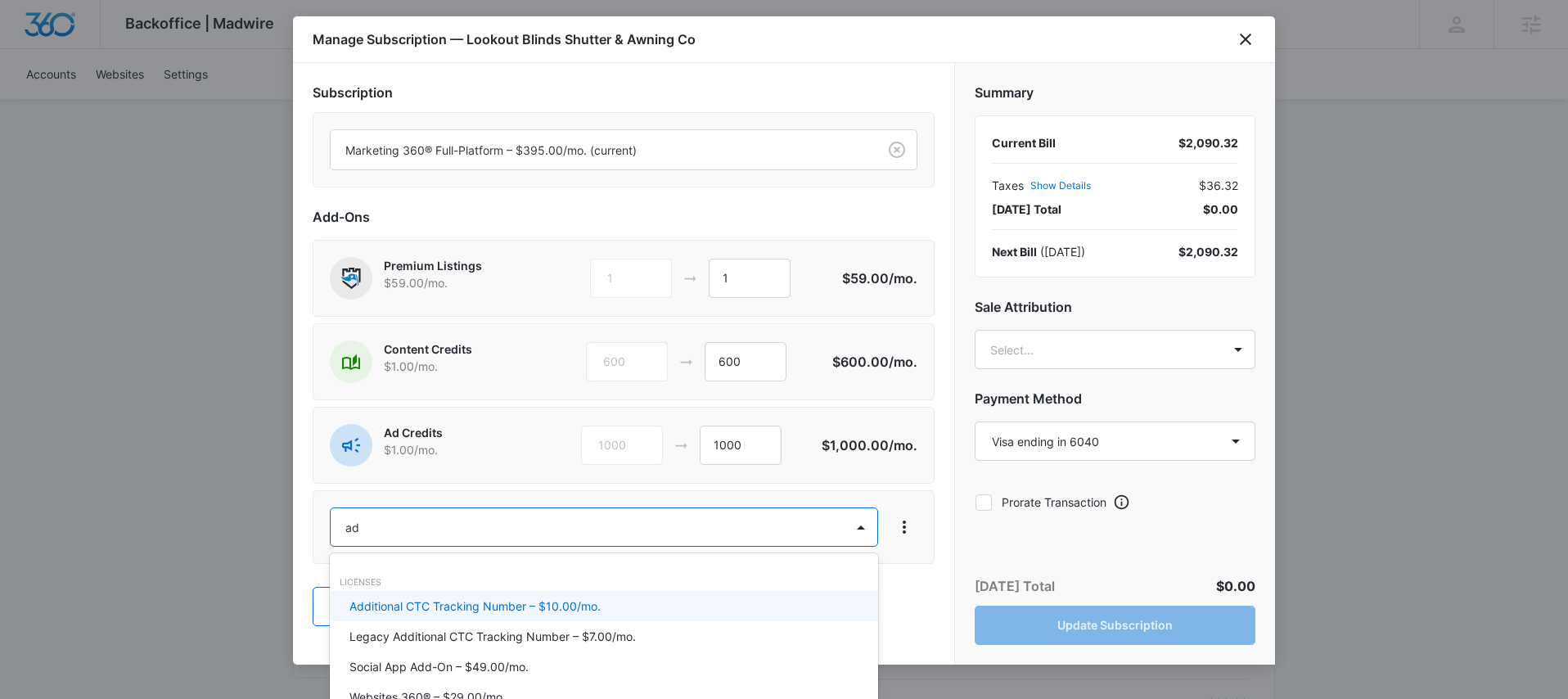
type input "a"
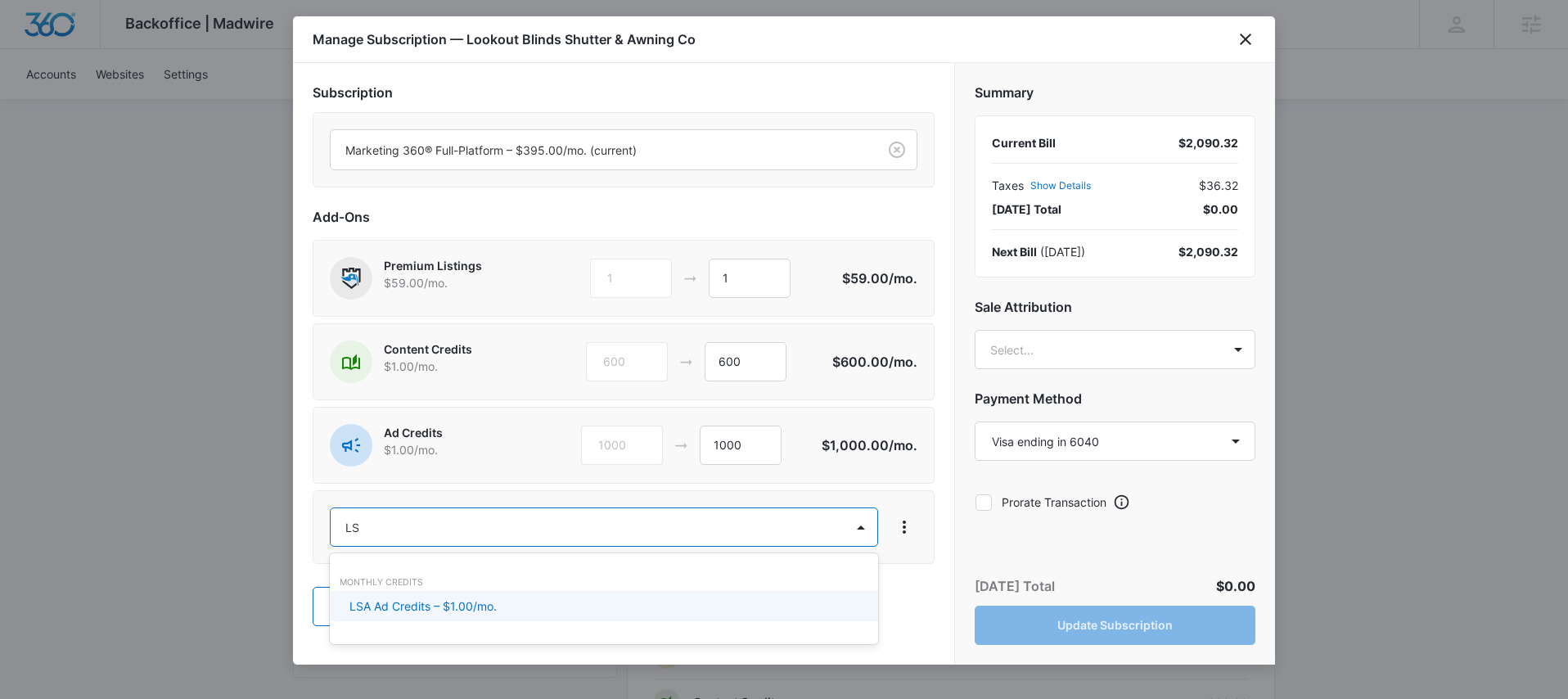
type input "LSA"
click at [415, 596] on div "LSA Ad Credits – $1.00/mo." at bounding box center [603, 605] width 549 height 30
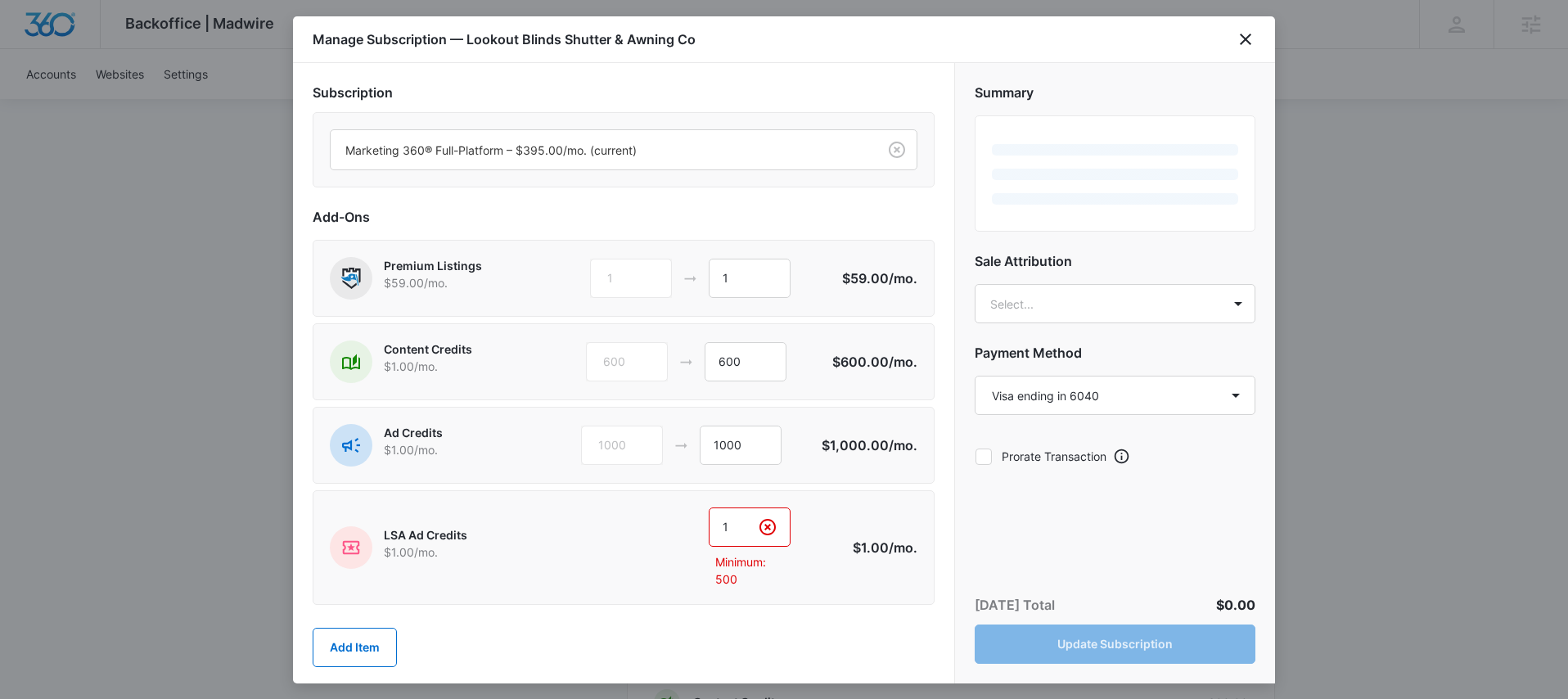
click at [736, 534] on input "1" at bounding box center [749, 527] width 82 height 39
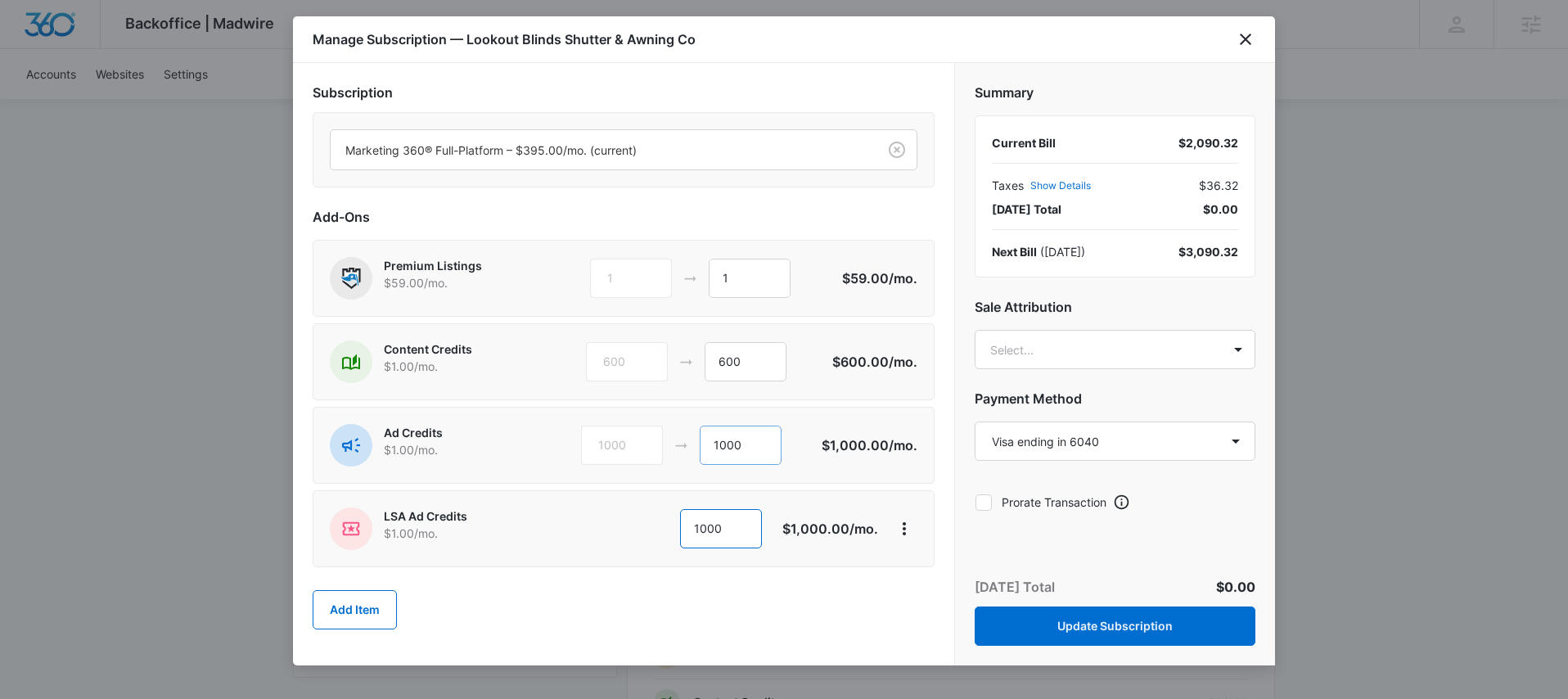
type input "1000"
click at [723, 444] on input "1000" at bounding box center [741, 446] width 82 height 39
click at [719, 448] on input "1000" at bounding box center [741, 446] width 82 height 39
click at [731, 447] on input "2000" at bounding box center [739, 446] width 82 height 39
type input "2500"
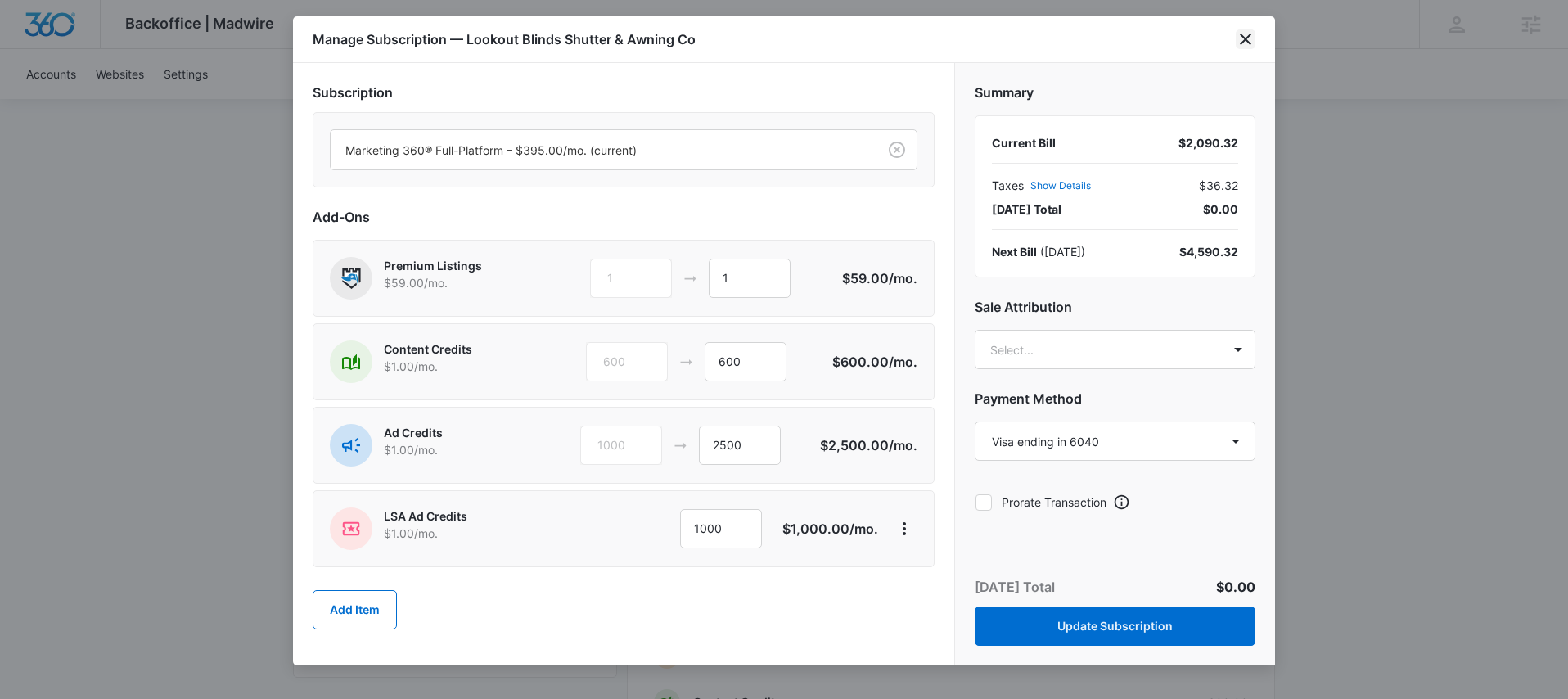
click at [1246, 43] on icon "close" at bounding box center [1245, 39] width 19 height 19
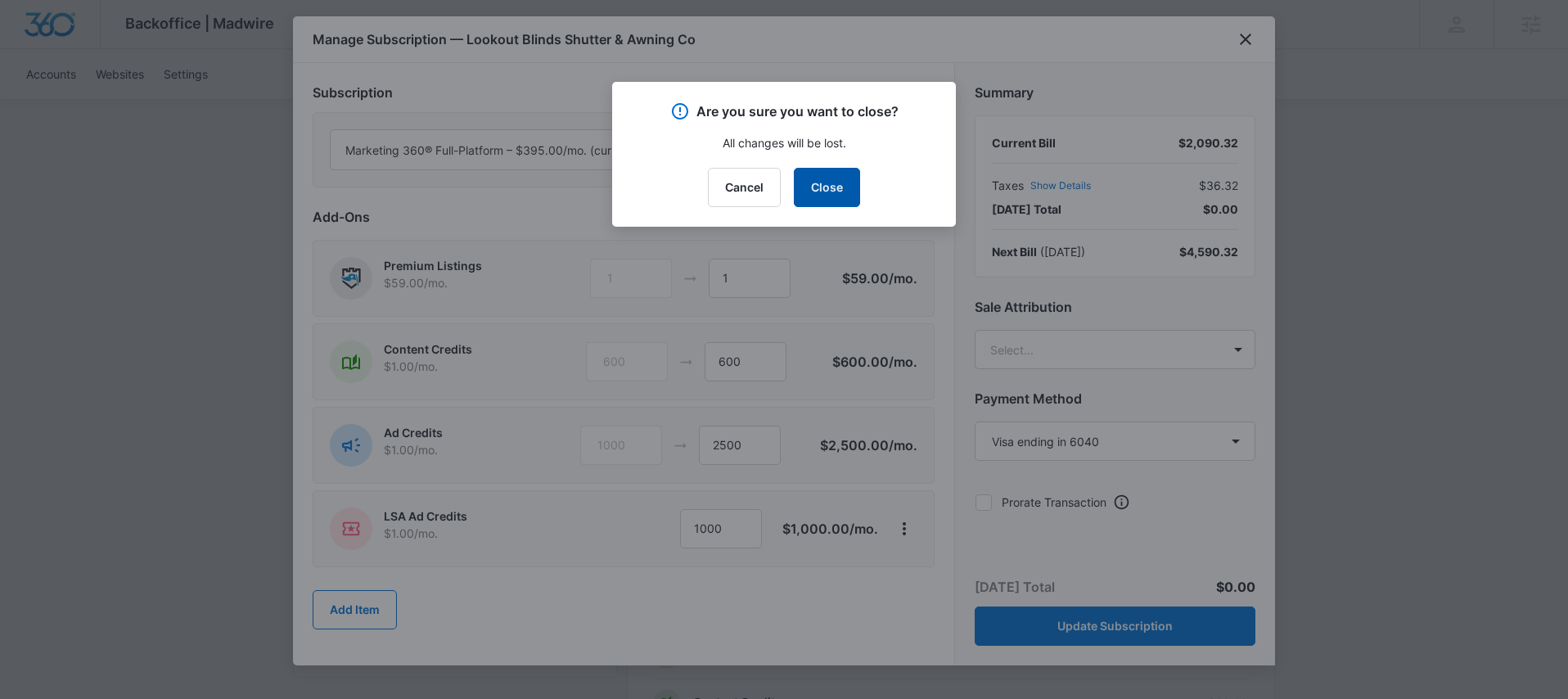
click at [849, 184] on button "Close" at bounding box center [826, 187] width 66 height 39
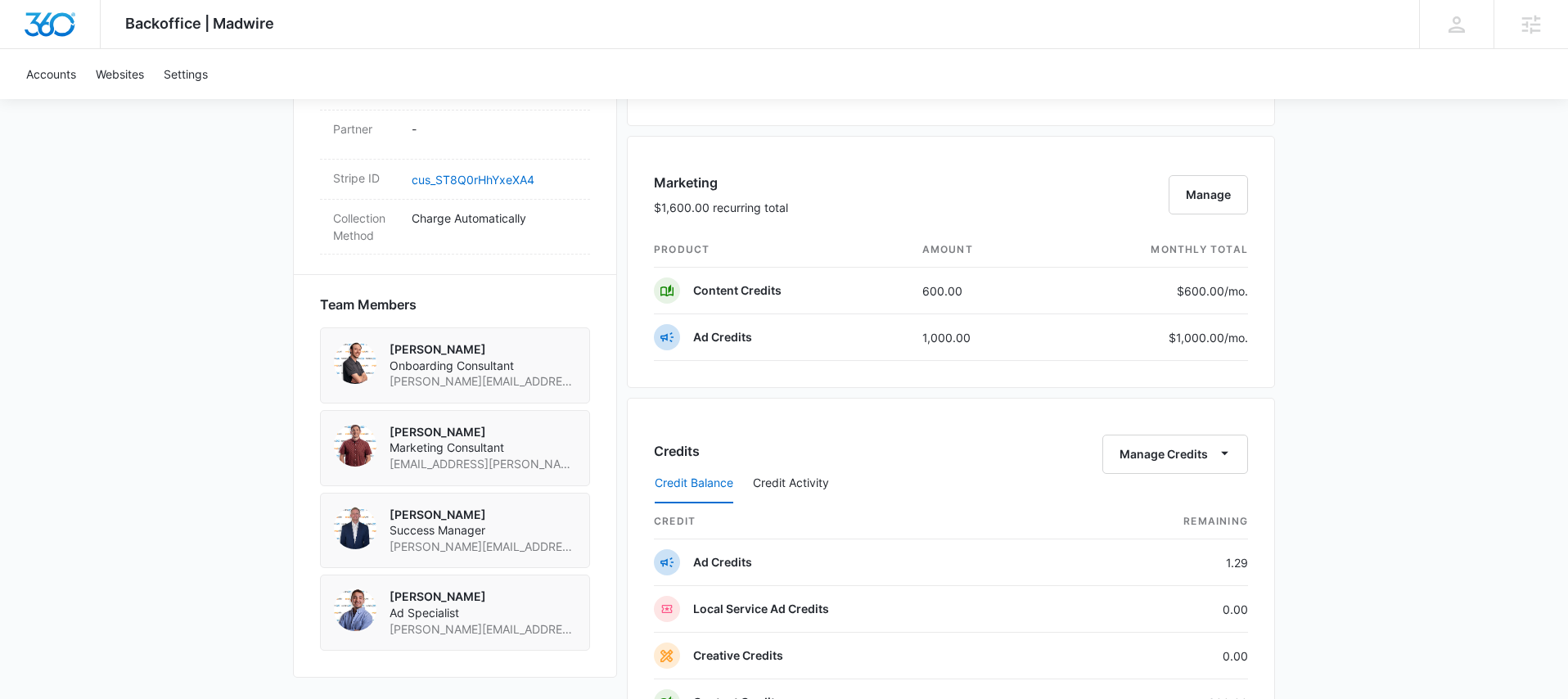
click at [1360, 257] on div "Backoffice | Madwire Apps Settings MD Mike Davin Mike.Davin@madwire.com My Prof…" at bounding box center [784, 171] width 1568 height 2336
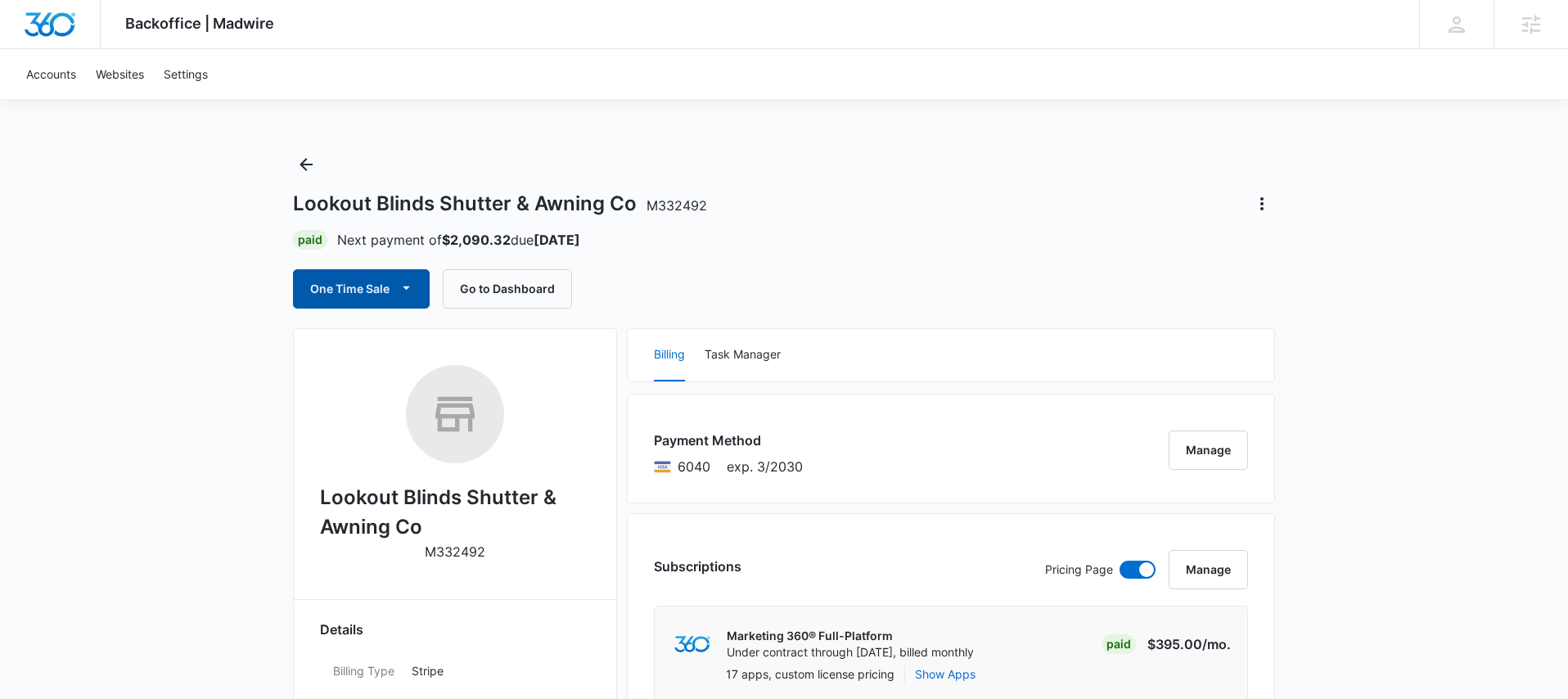
click at [406, 289] on icon "button" at bounding box center [406, 288] width 18 height 18
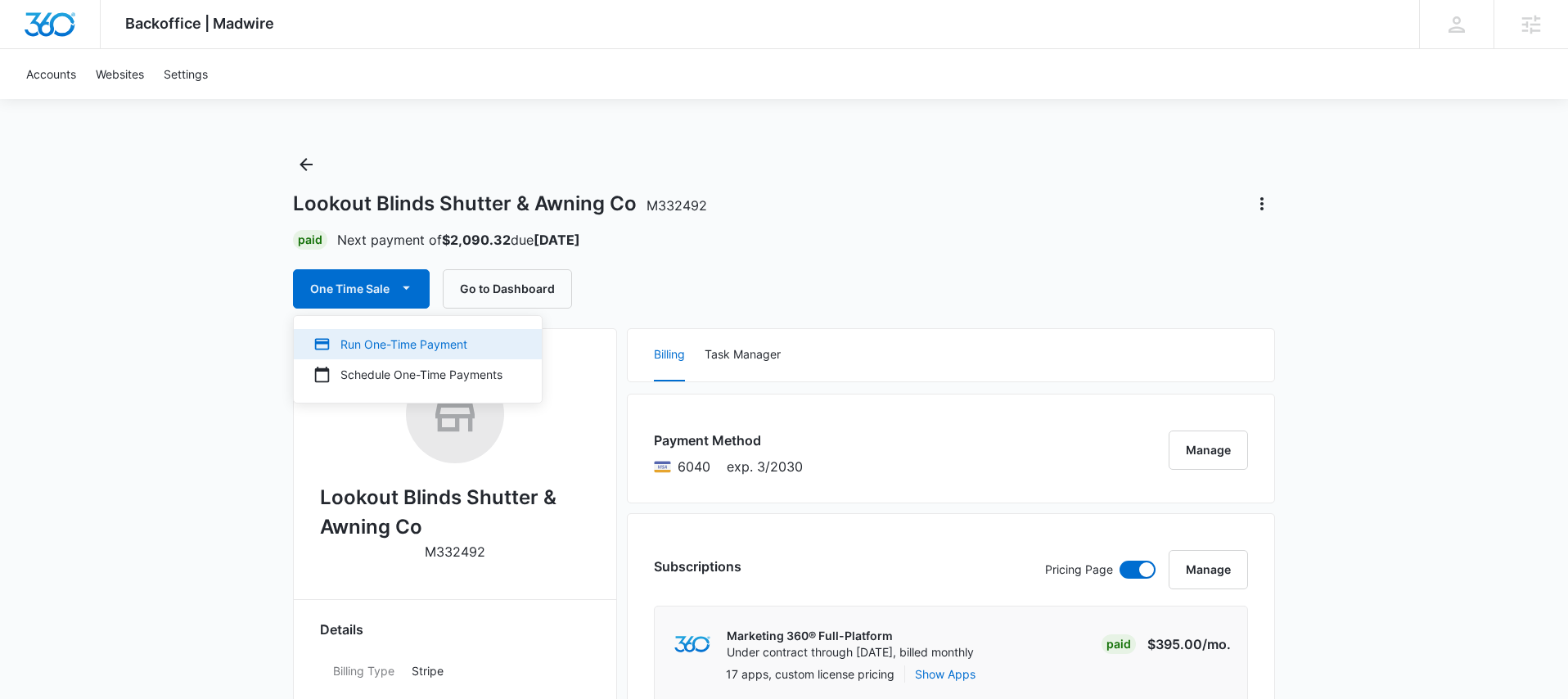
click at [388, 345] on div "Run One-Time Payment" at bounding box center [408, 344] width 189 height 18
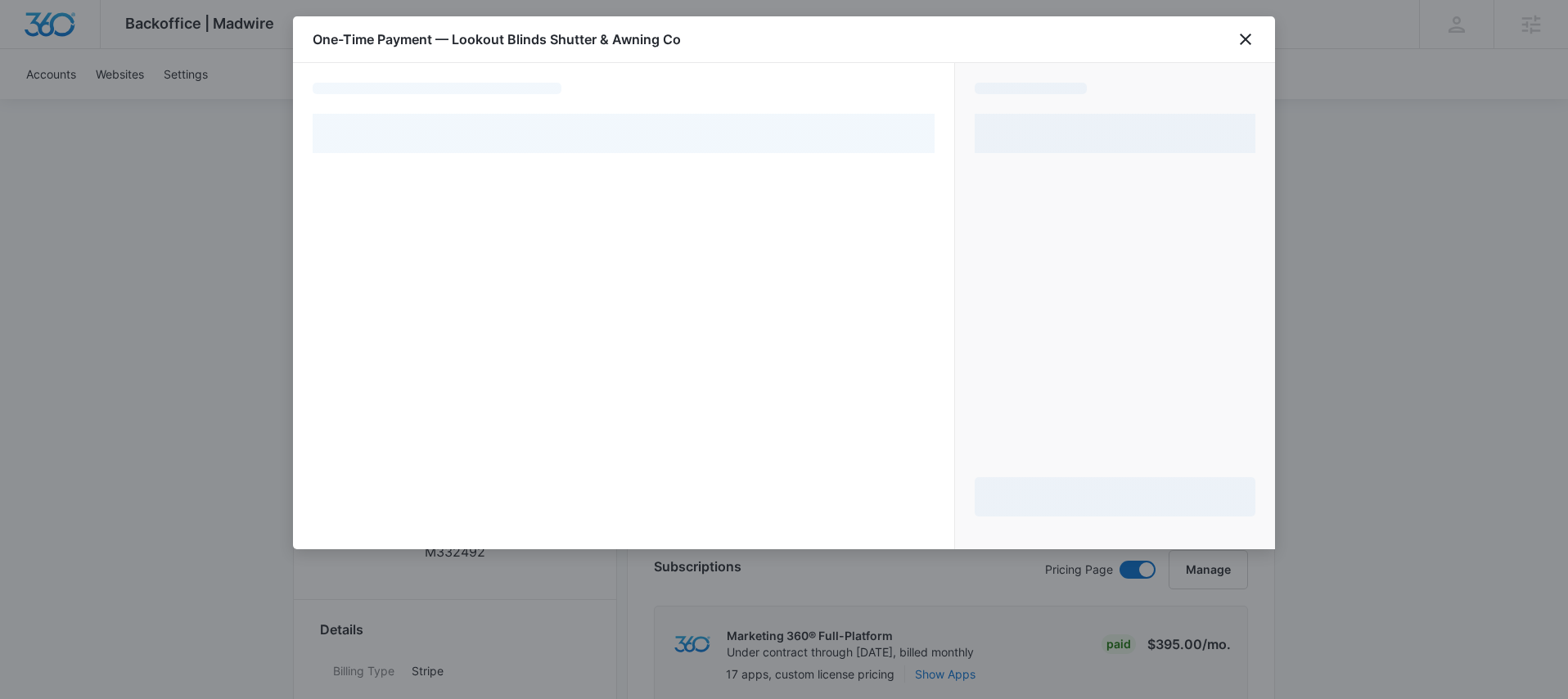
select select "pm_1Rlx7jA4n8RTgNjU26SjadiC"
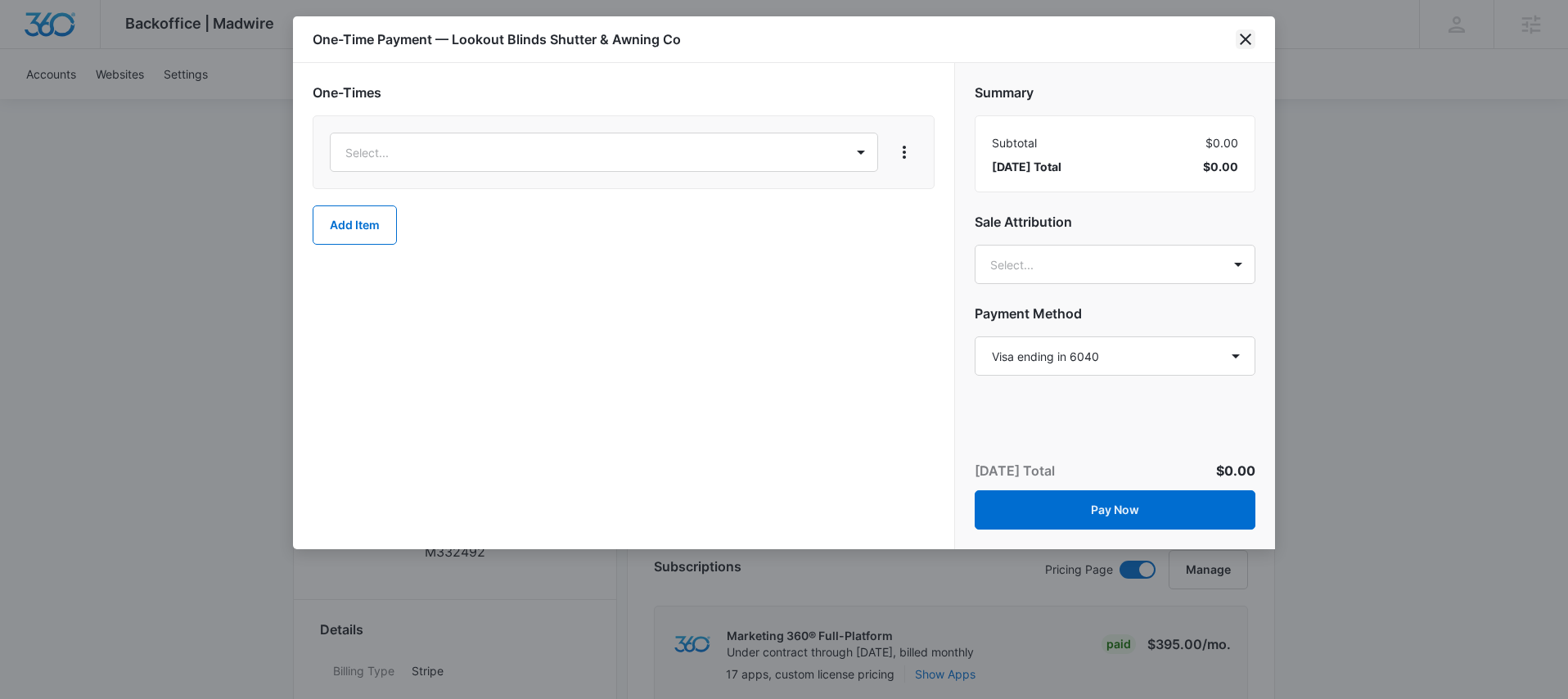
click at [1246, 35] on icon "close" at bounding box center [1245, 39] width 19 height 19
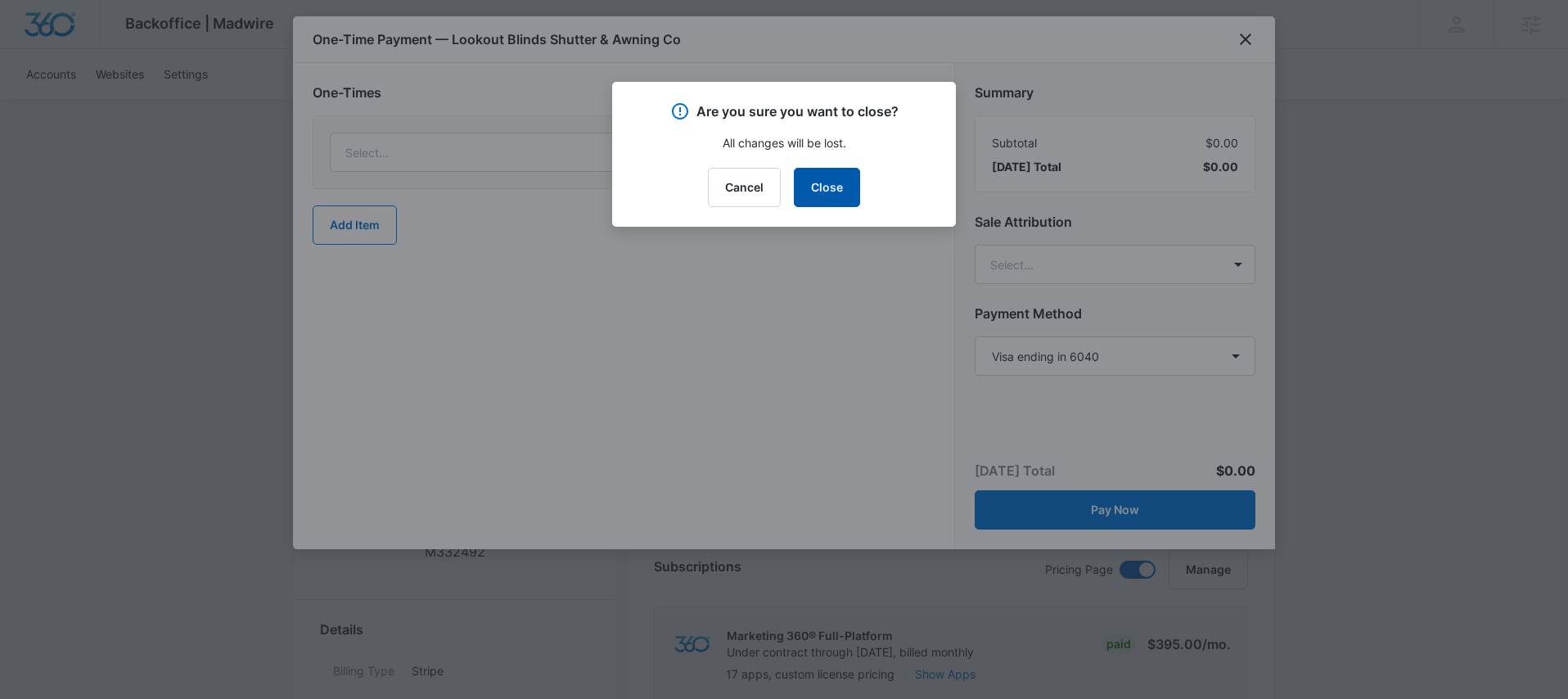
click at [811, 192] on button "Close" at bounding box center [826, 187] width 66 height 39
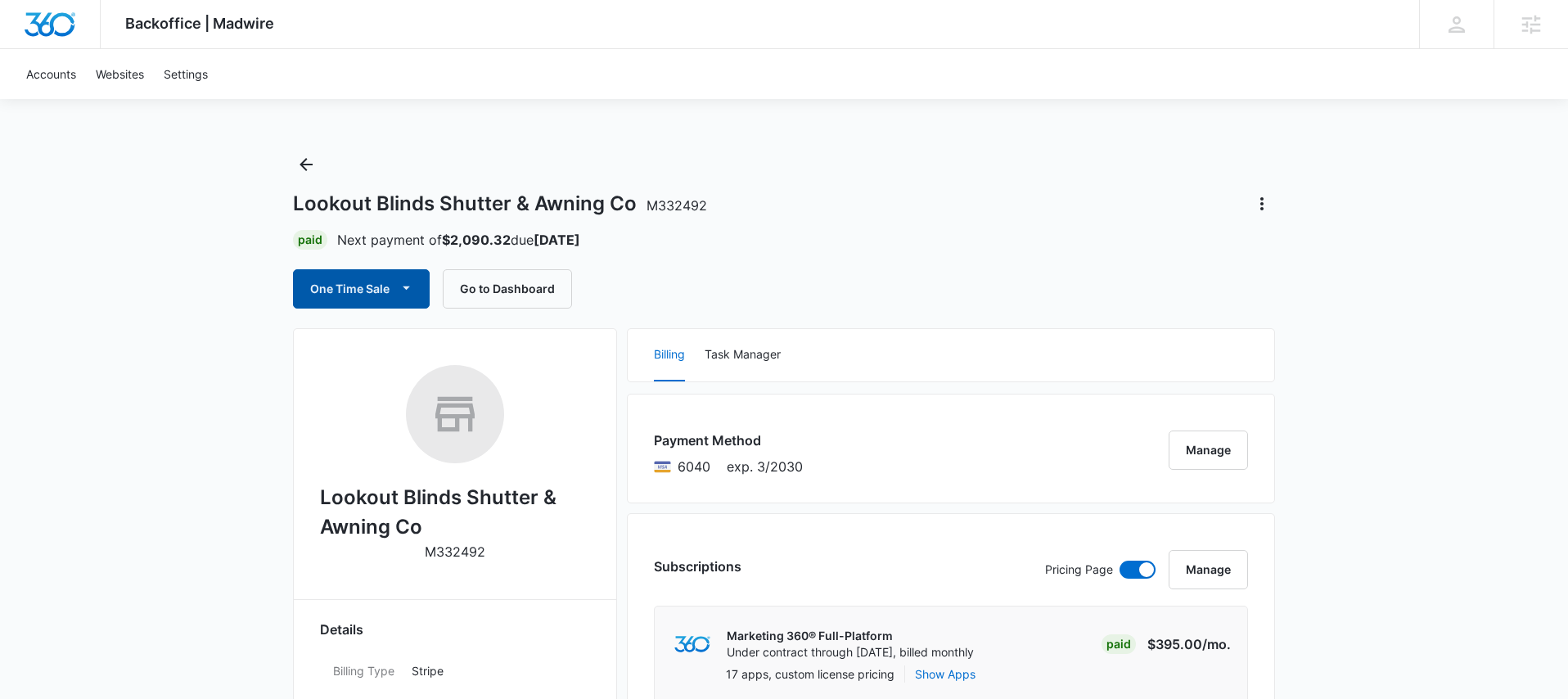
click at [406, 284] on icon "button" at bounding box center [406, 288] width 18 height 18
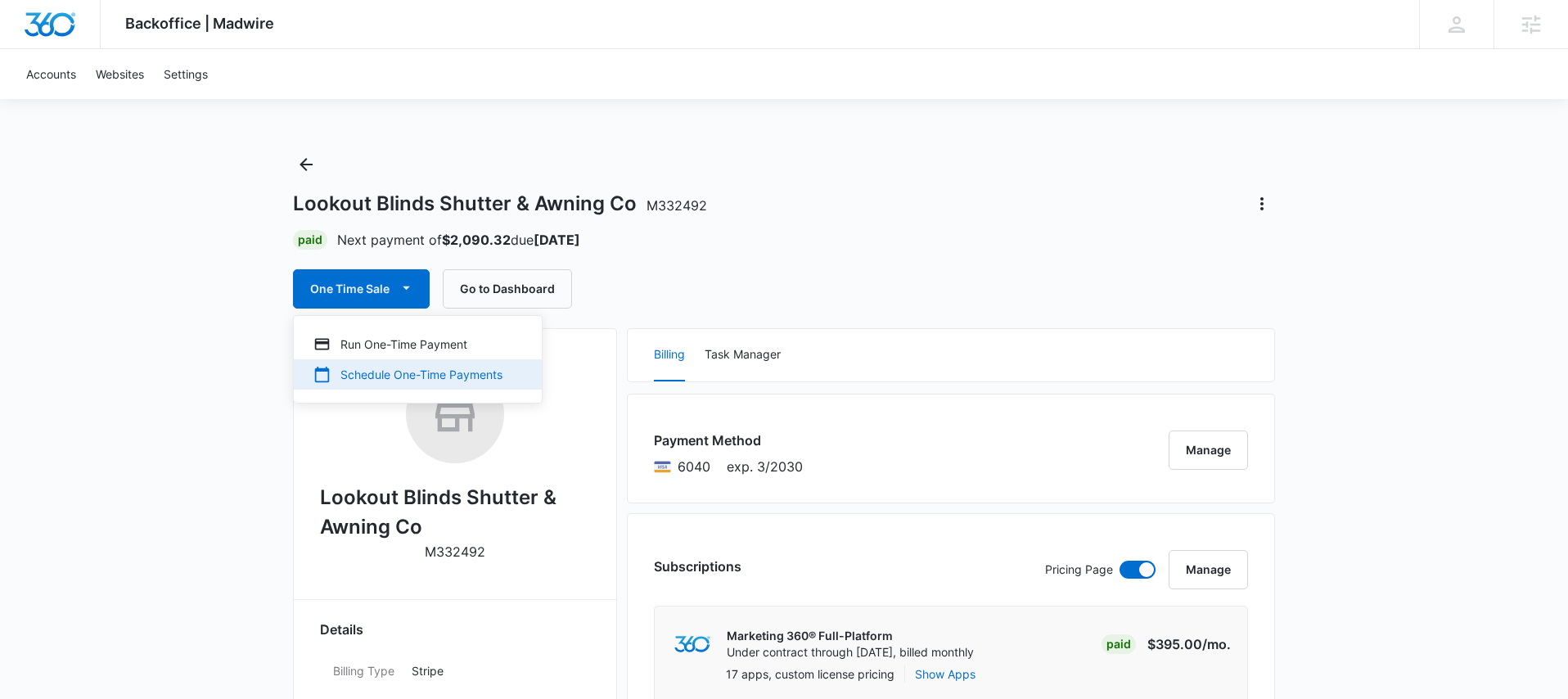
click at [378, 376] on div "Schedule One-Time Payments" at bounding box center [408, 374] width 189 height 18
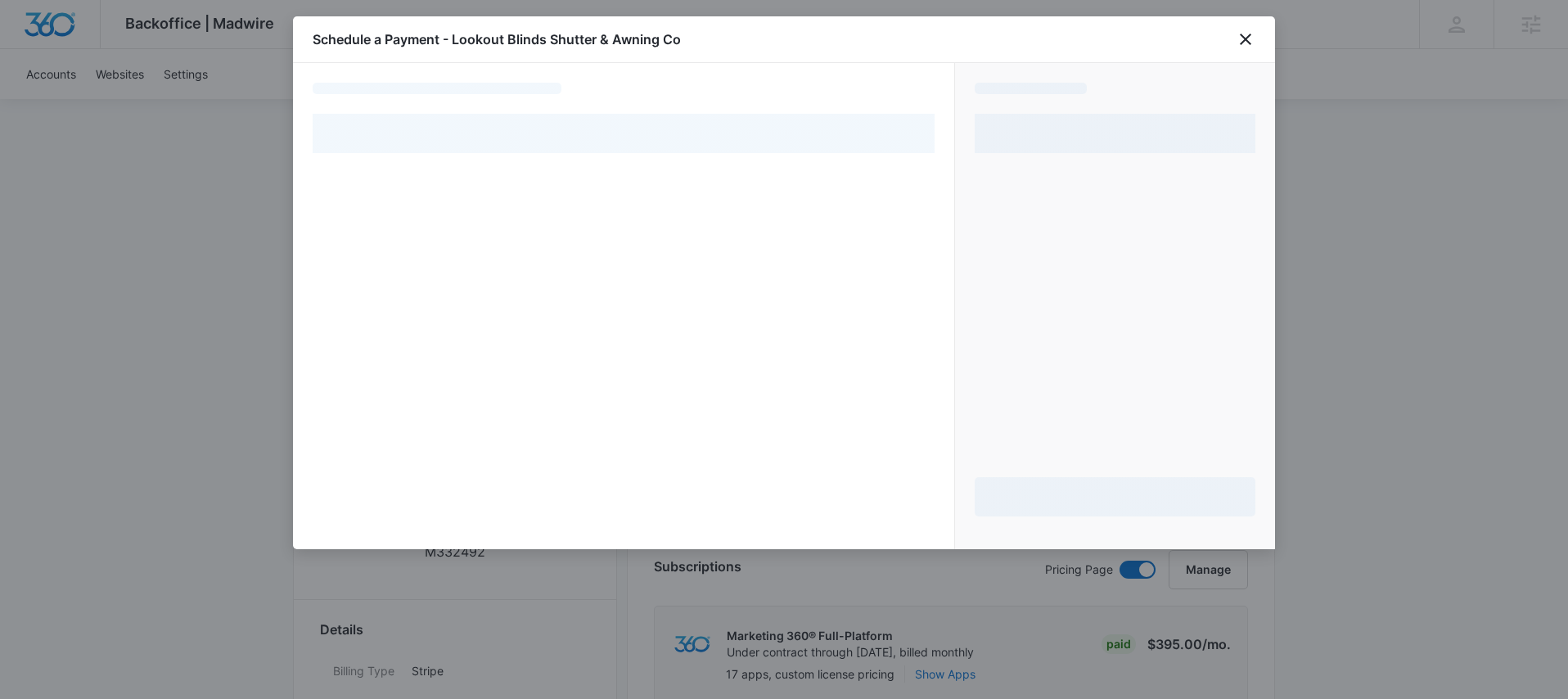
select select "pm_1Rlx7jA4n8RTgNjU26SjadiC"
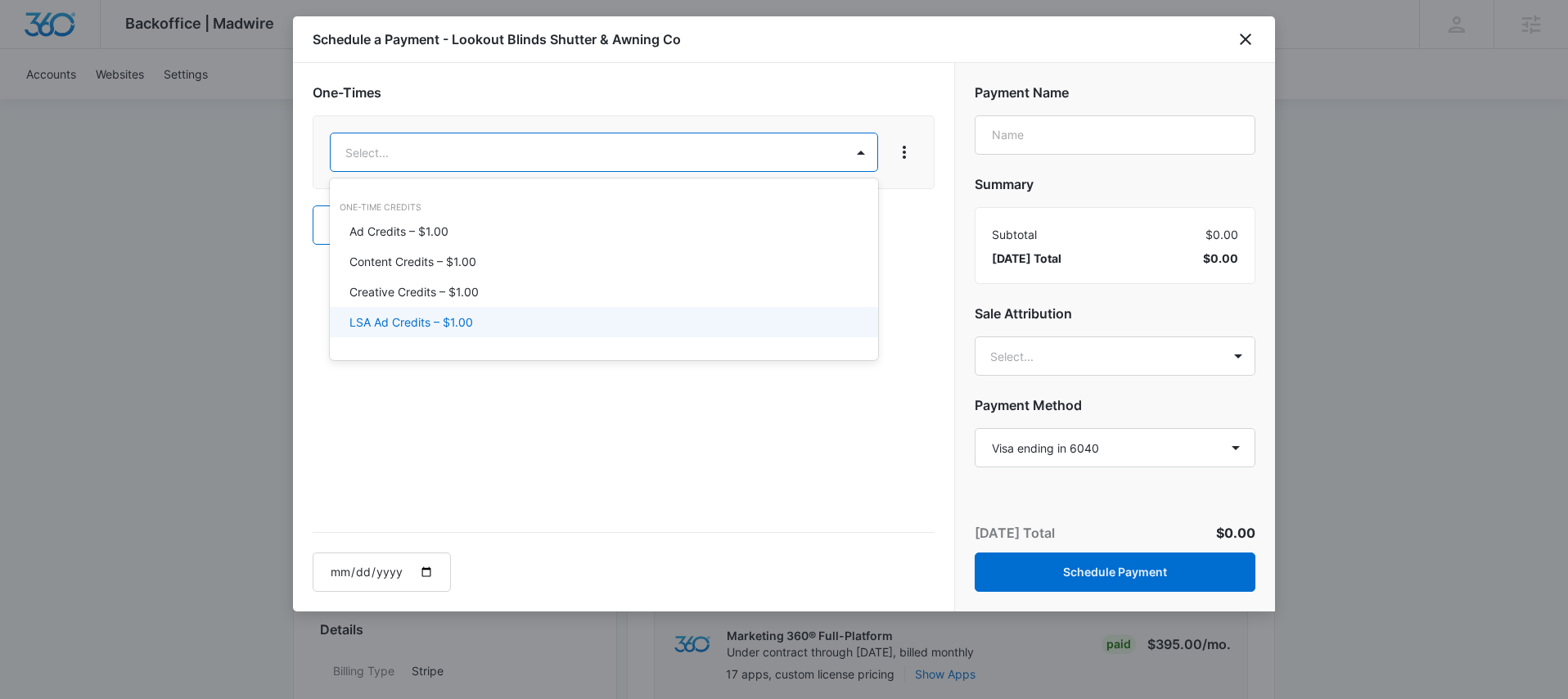
click at [497, 317] on div "LSA Ad Credits – $1.00" at bounding box center [601, 323] width 506 height 18
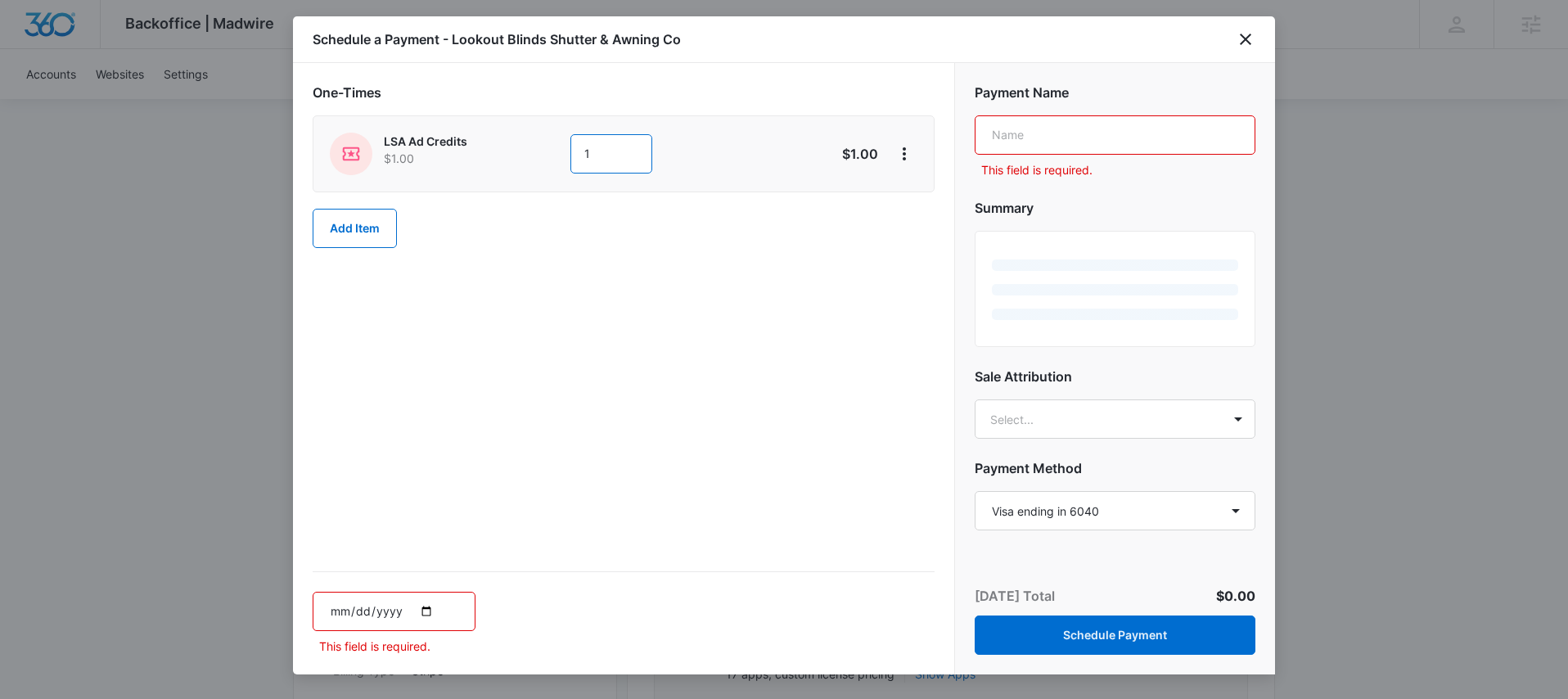
click at [601, 153] on input "1" at bounding box center [611, 154] width 82 height 39
type input "1000"
click at [1020, 136] on input "text" at bounding box center [1115, 135] width 281 height 39
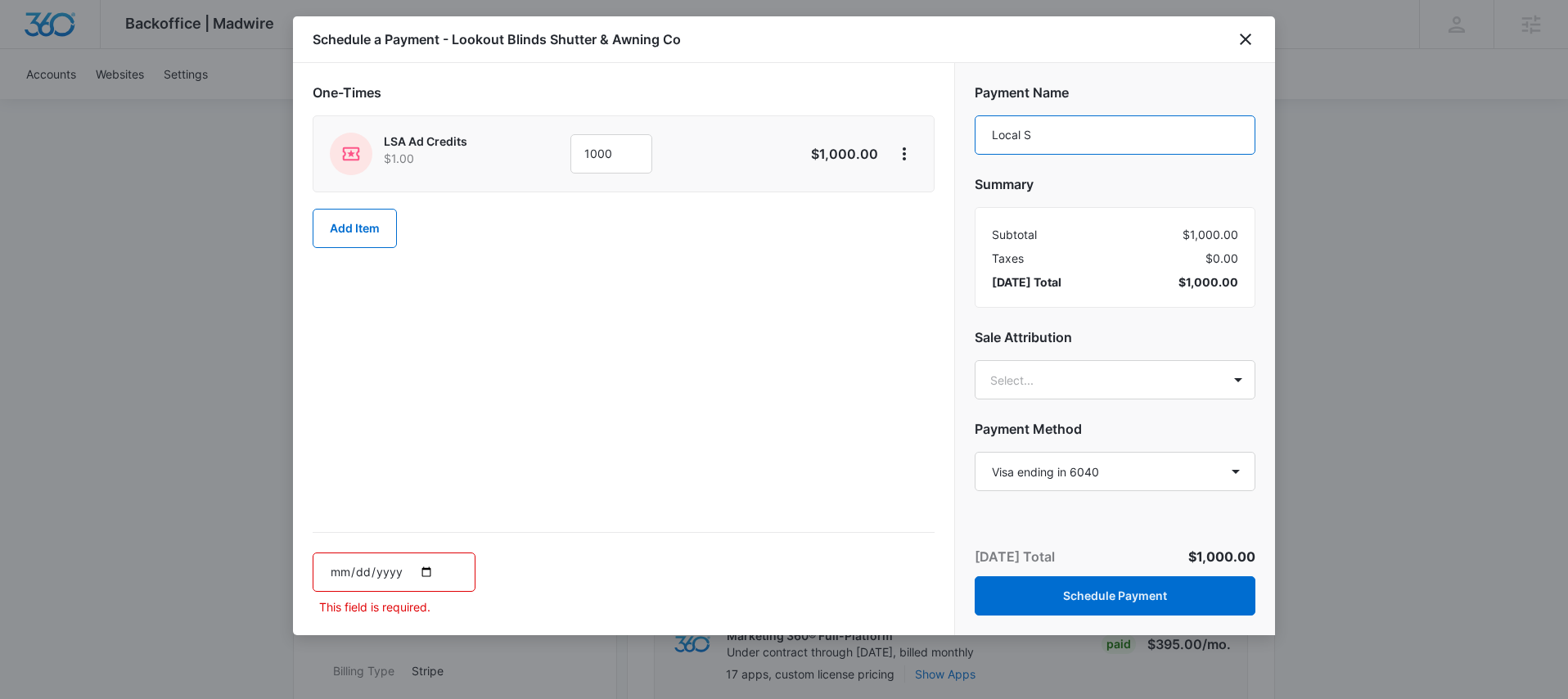
type input "Local Service Ads"
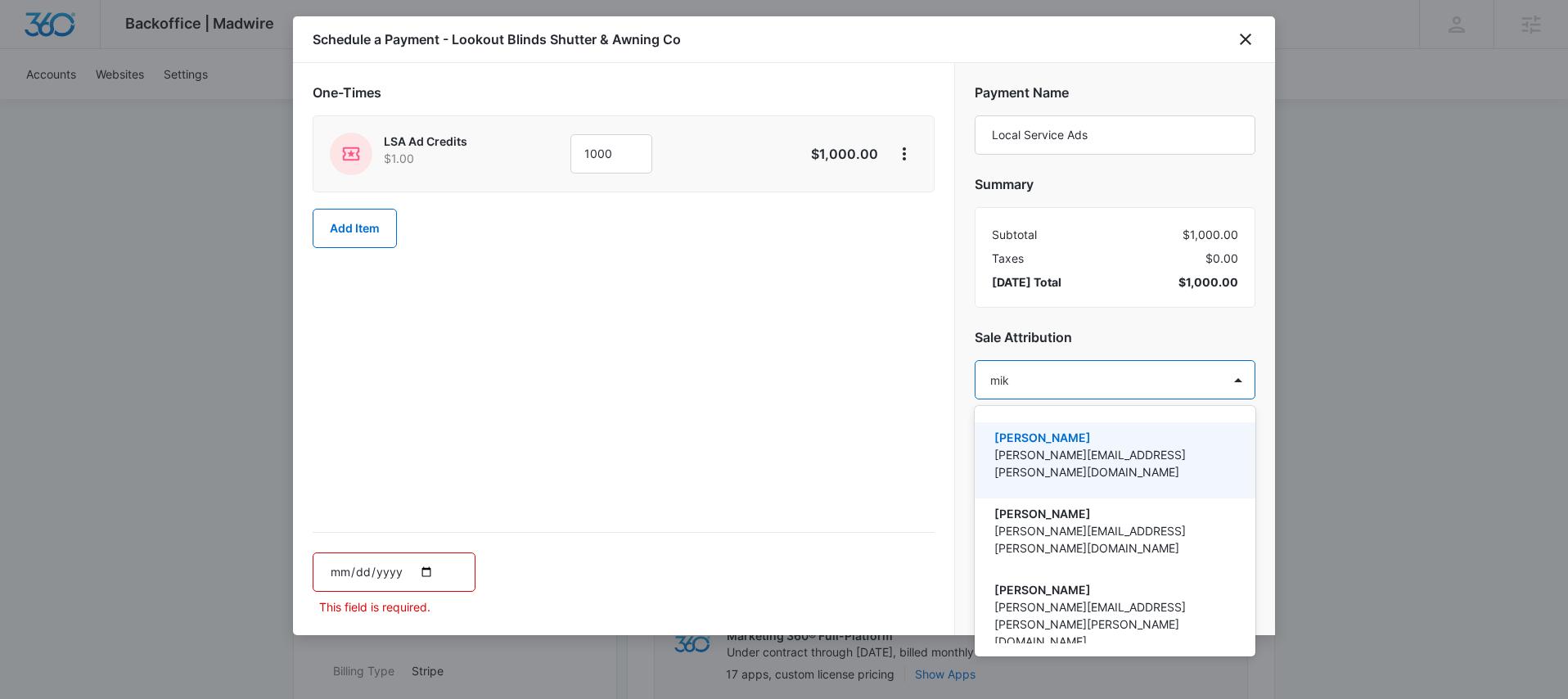
type input "[PERSON_NAME]"
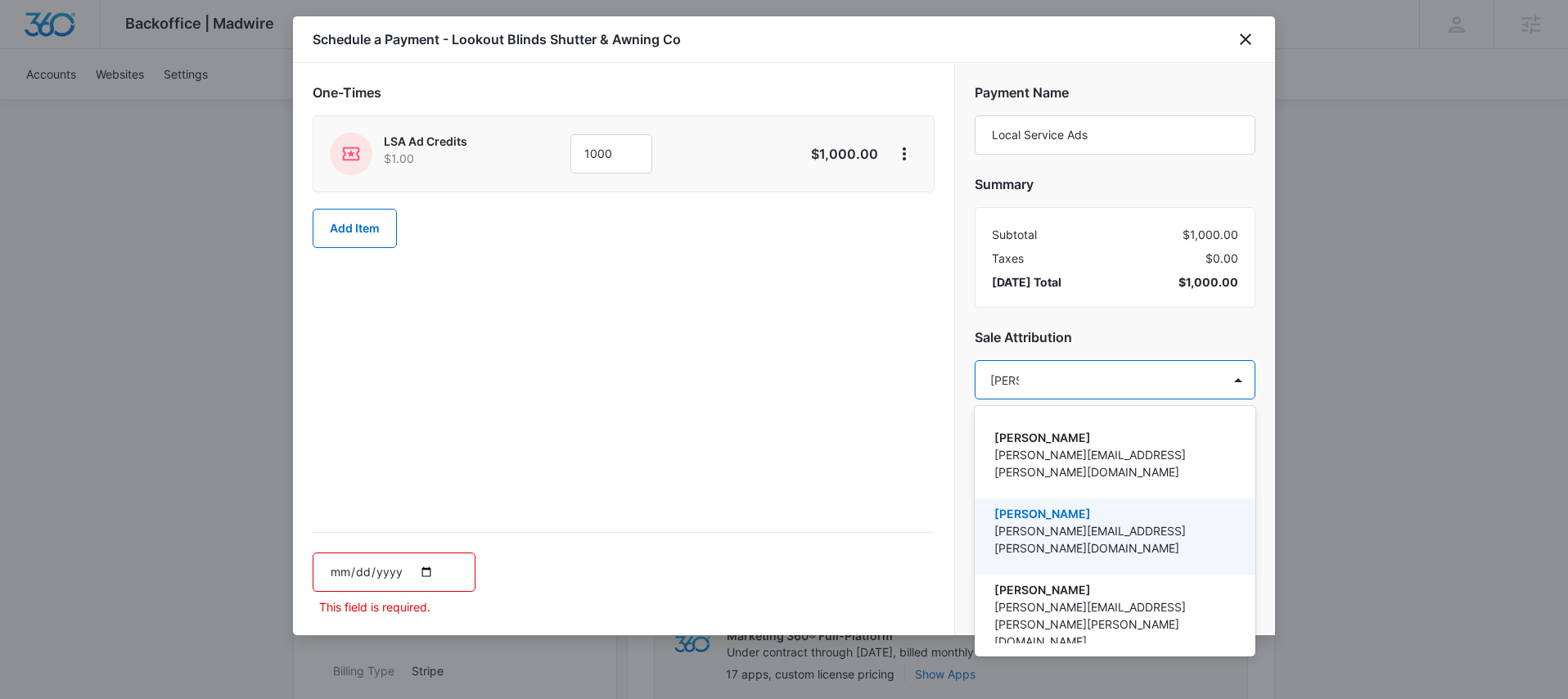
click at [1077, 523] on p "[PERSON_NAME][EMAIL_ADDRESS][PERSON_NAME][DOMAIN_NAME]" at bounding box center [1113, 539] width 238 height 34
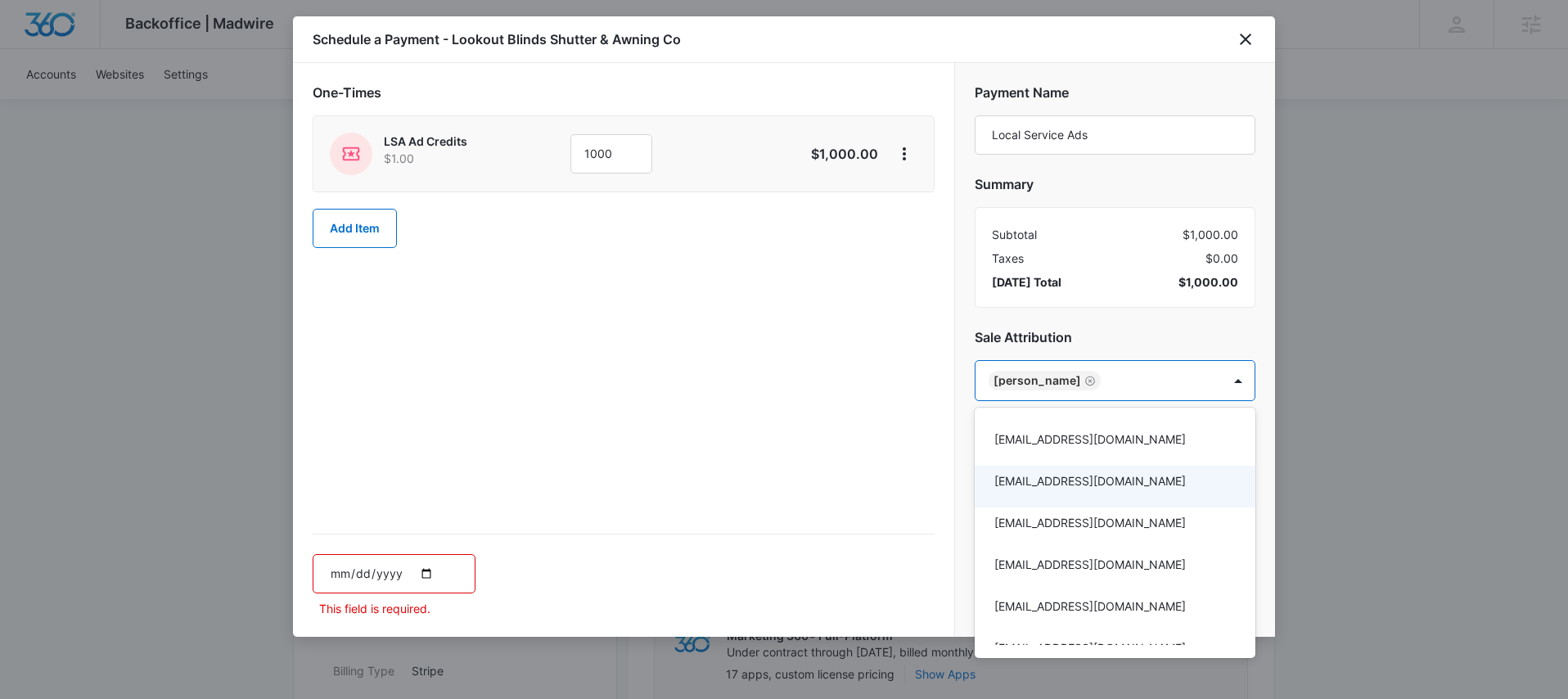
click at [891, 462] on div at bounding box center [784, 349] width 1568 height 699
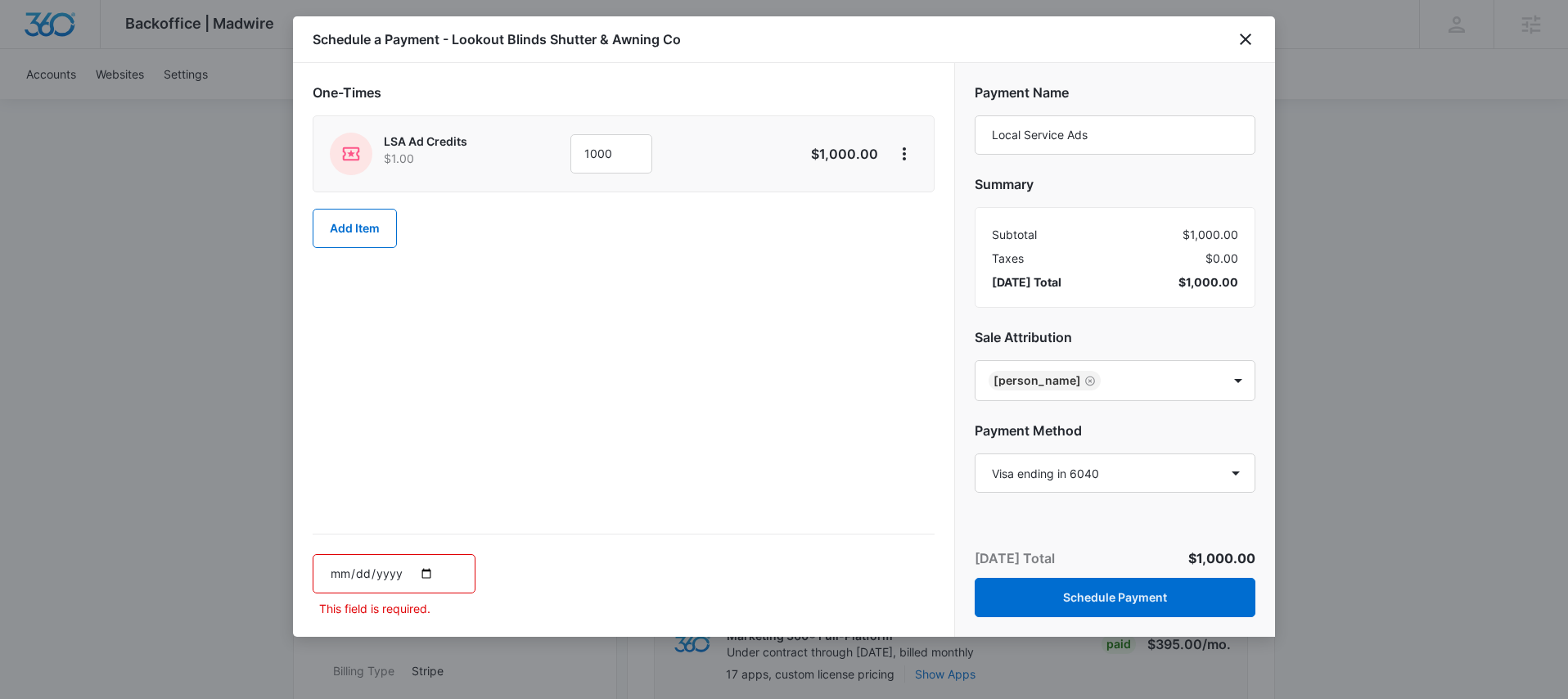
click at [429, 574] on input "date" at bounding box center [394, 573] width 163 height 39
type input "[DATE]"
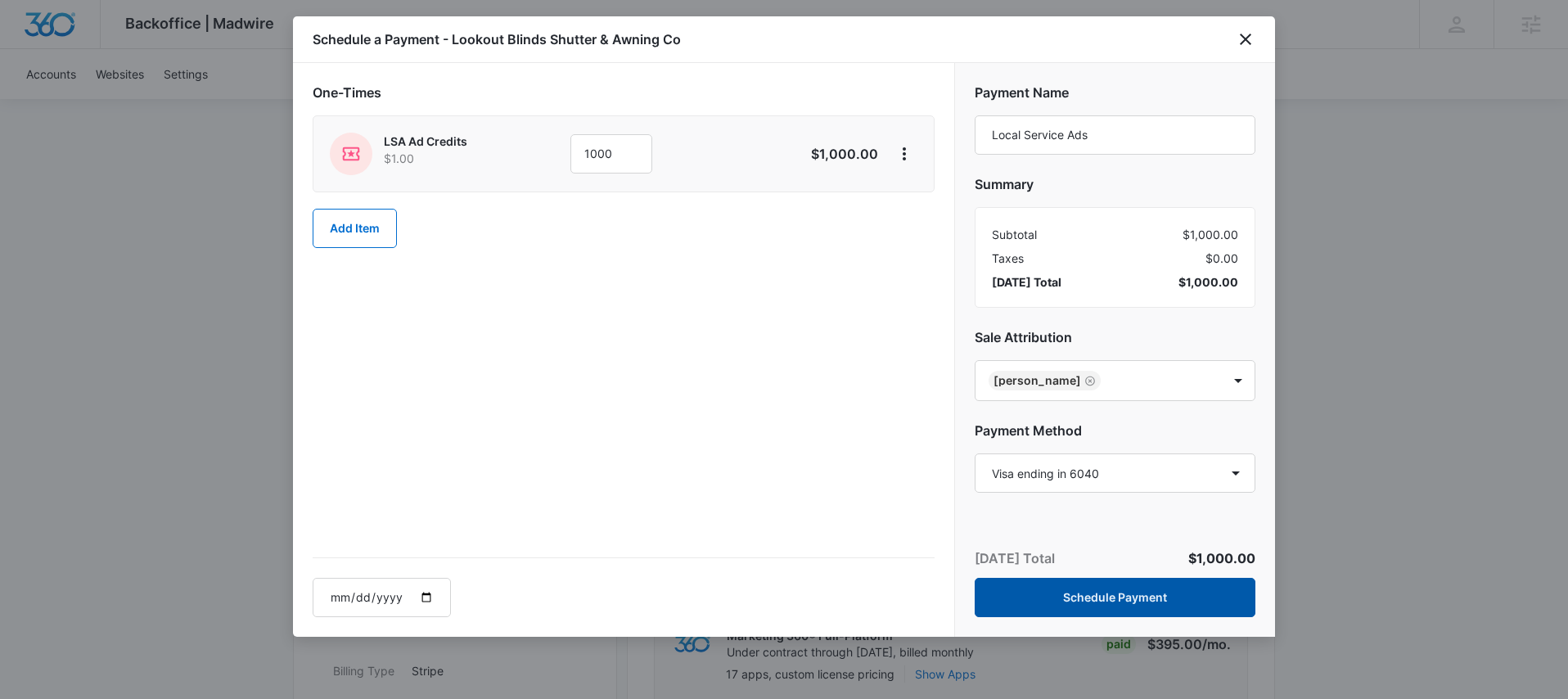
click at [1028, 596] on button "Schedule Payment" at bounding box center [1115, 598] width 281 height 39
